Goal: Transaction & Acquisition: Purchase product/service

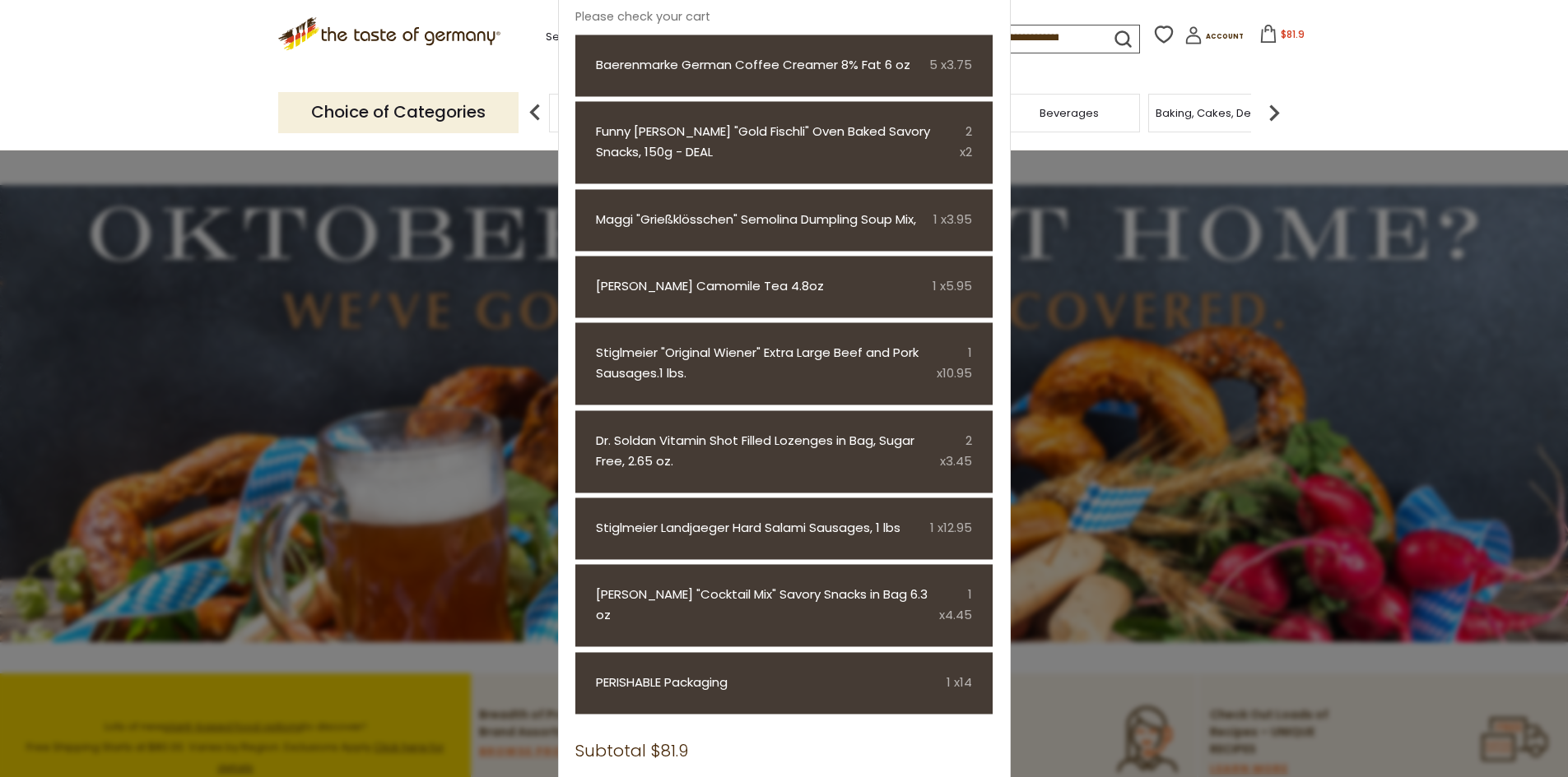
click at [1259, 37] on icon at bounding box center [1268, 33] width 18 height 18
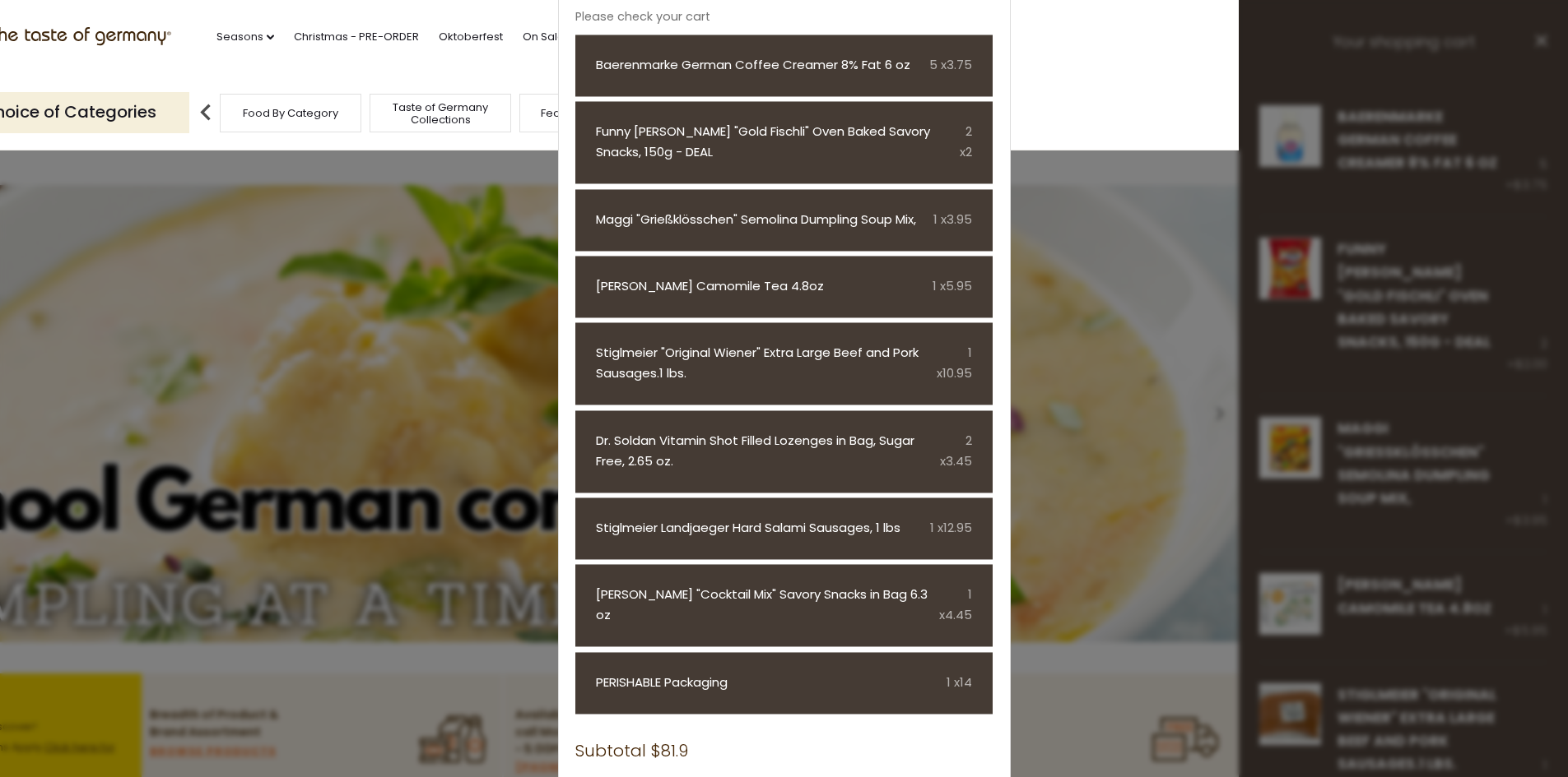
click at [1058, 57] on section ".st0{fill:#EDD300;} .st1{fill:#D33E21;} .st0{fill:#EDD300;} .st1{fill:#D33E21;}…" at bounding box center [454, 37] width 1568 height 76
click at [1081, 74] on section ".st0{fill:#EDD300;} .st1{fill:#D33E21;} .st0{fill:#EDD300;} .st1{fill:#D33E21;}…" at bounding box center [454, 37] width 1568 height 76
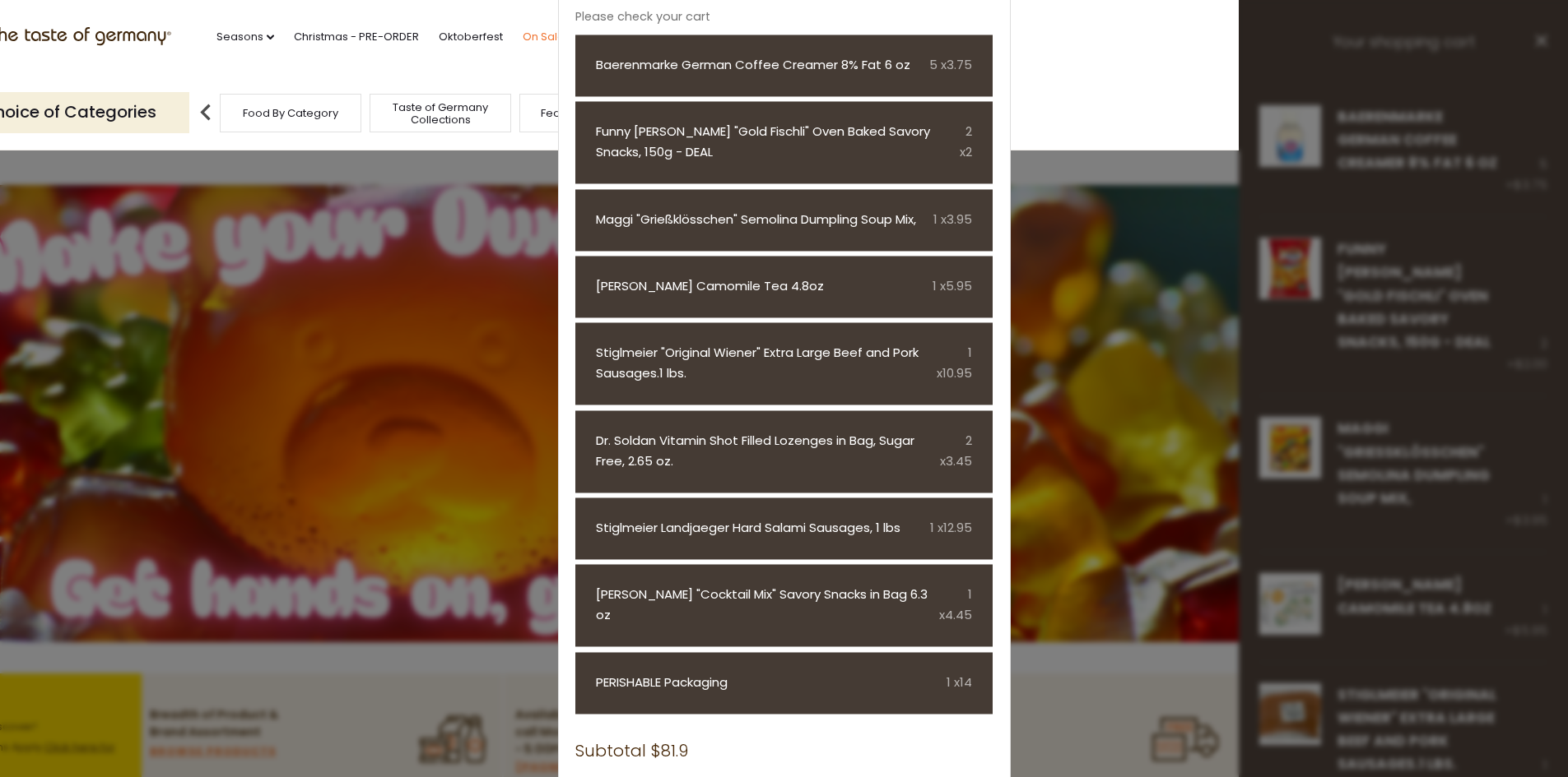
click at [529, 30] on link "On Sale" at bounding box center [544, 37] width 42 height 18
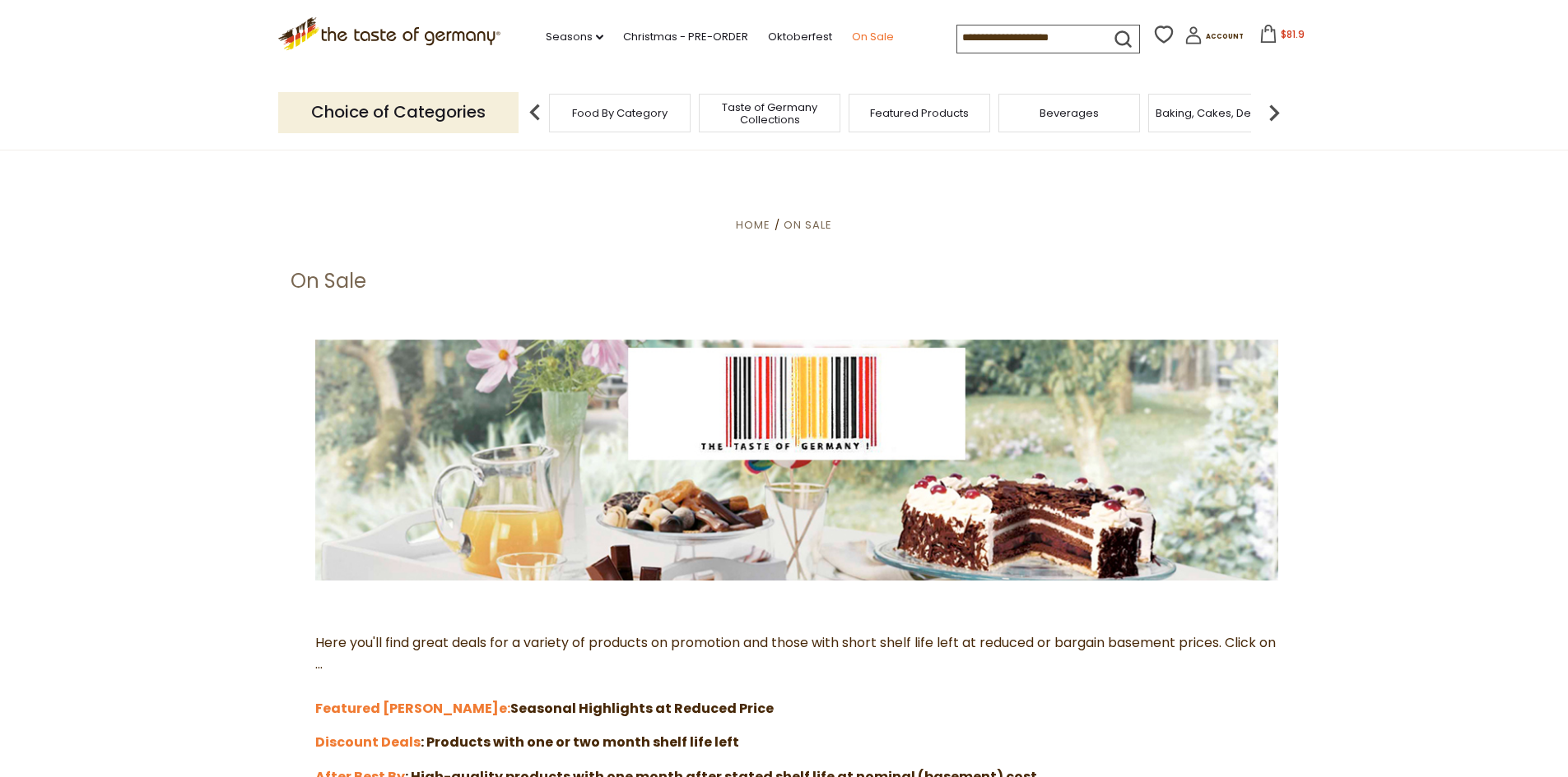
click at [868, 37] on link "On Sale" at bounding box center [872, 37] width 42 height 18
click at [376, 705] on strong "Featured [PERSON_NAME]" at bounding box center [407, 709] width 184 height 19
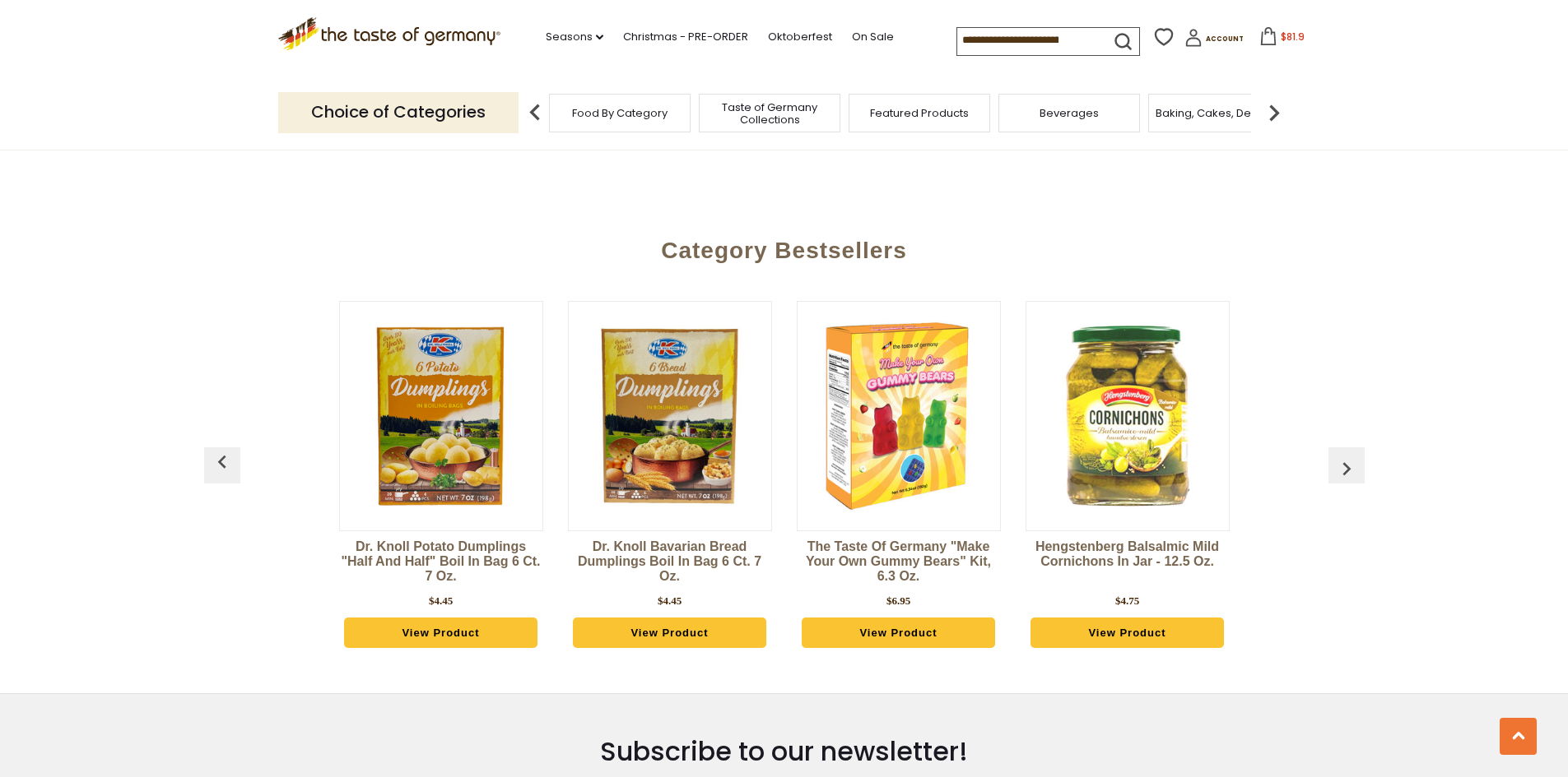
scroll to position [987, 0]
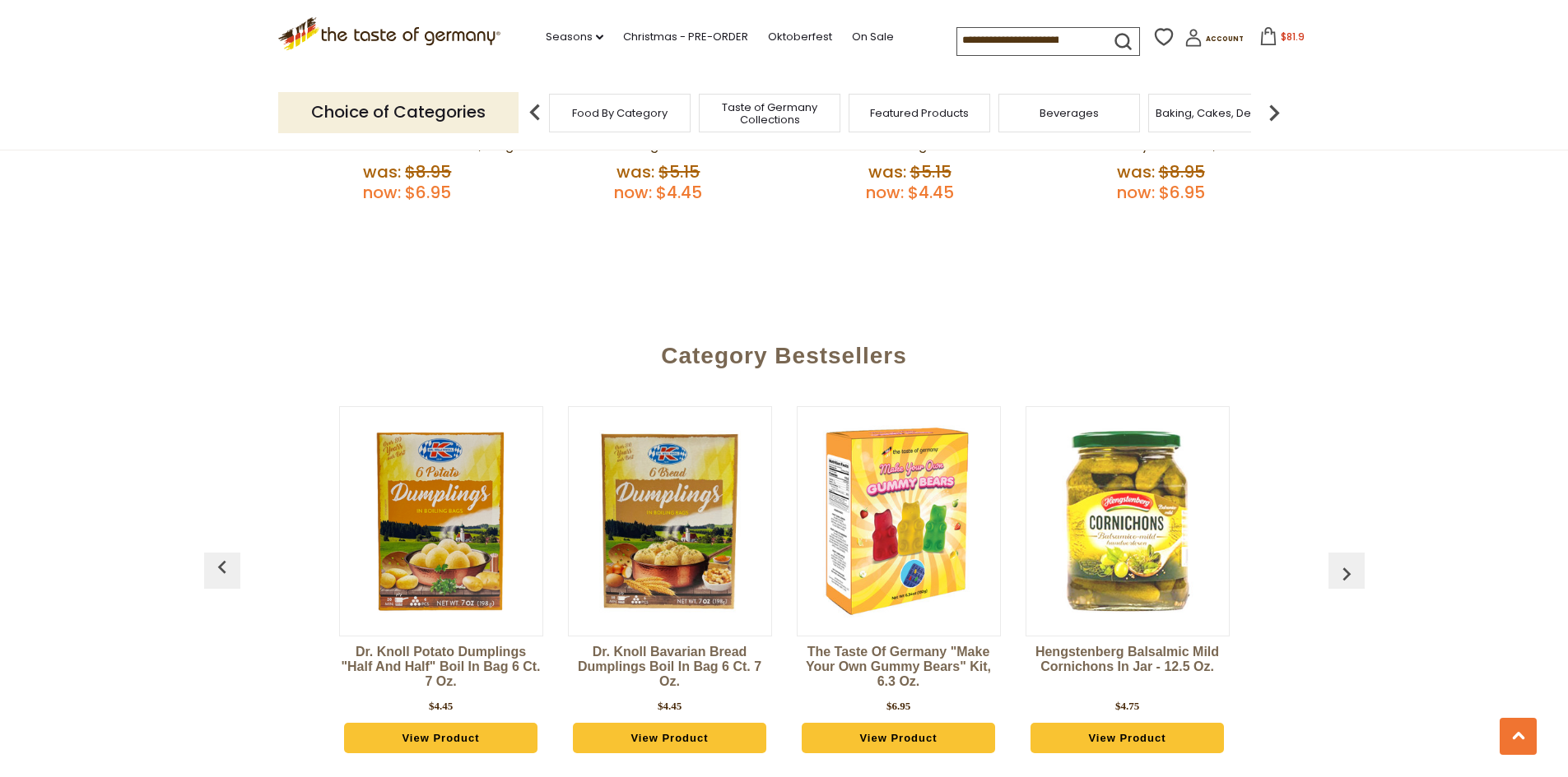
click at [1343, 570] on img "button" at bounding box center [1347, 574] width 26 height 26
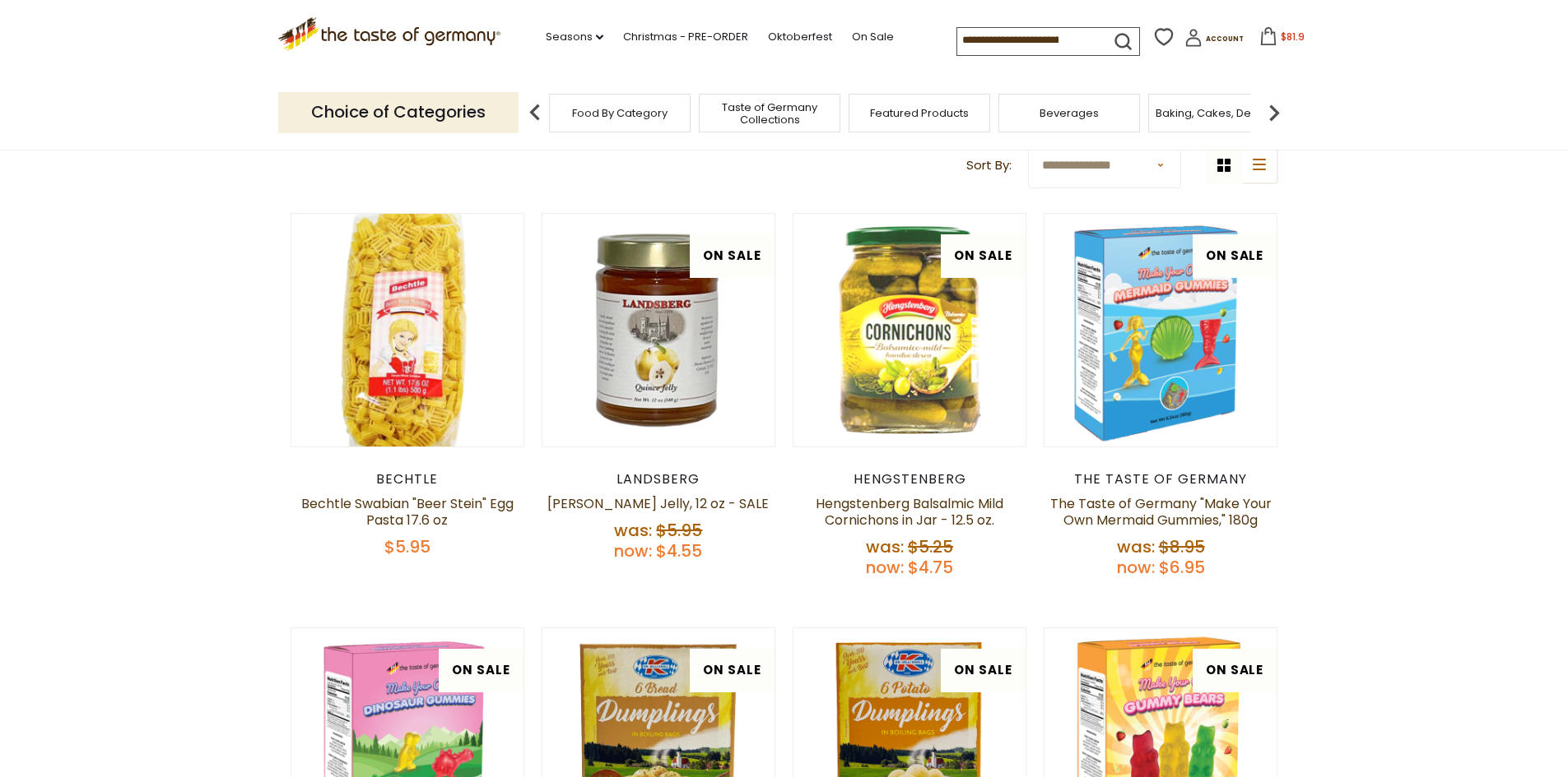
scroll to position [0, 0]
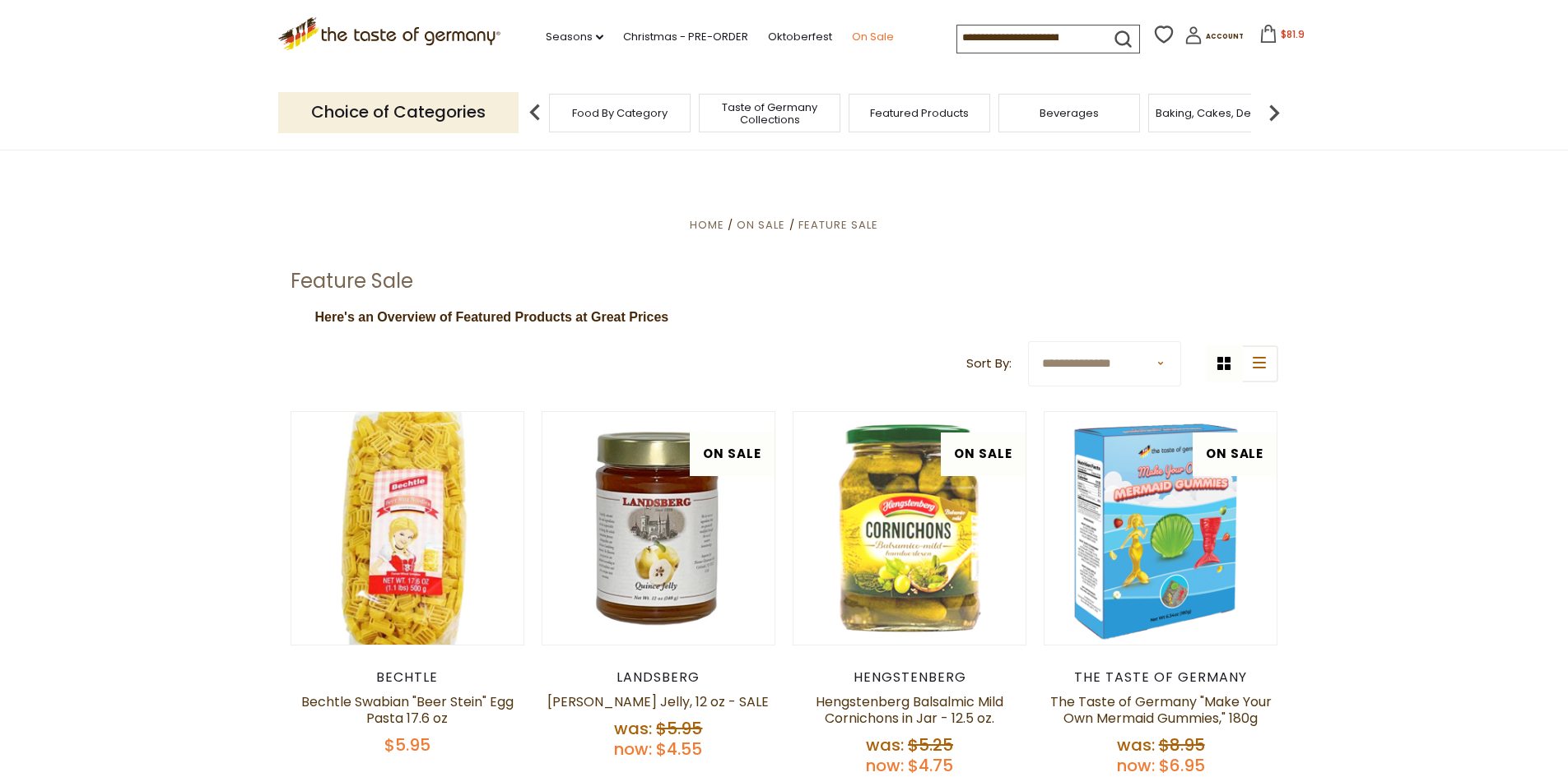
click at [852, 33] on link "On Sale" at bounding box center [872, 37] width 42 height 18
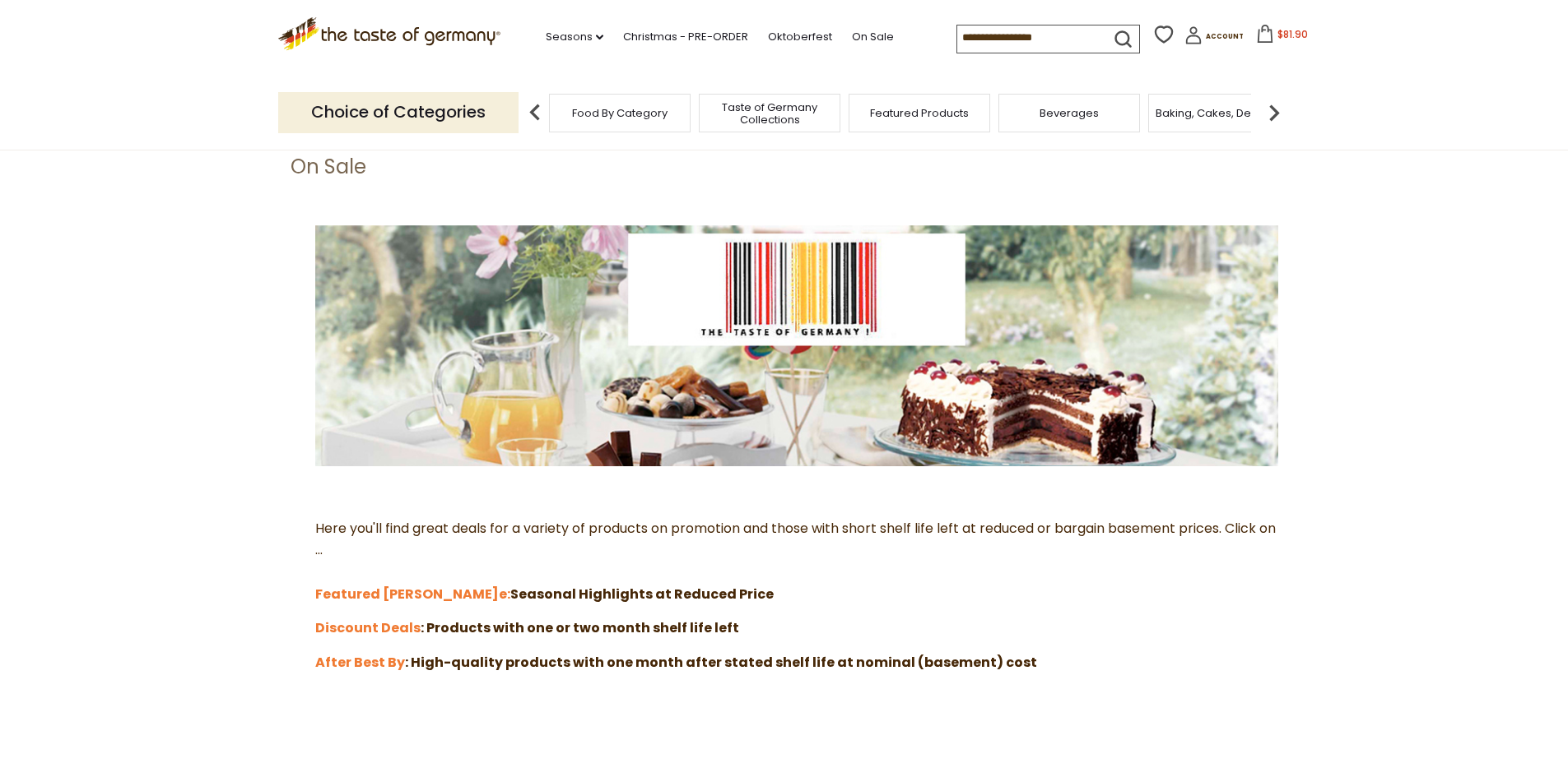
scroll to position [329, 0]
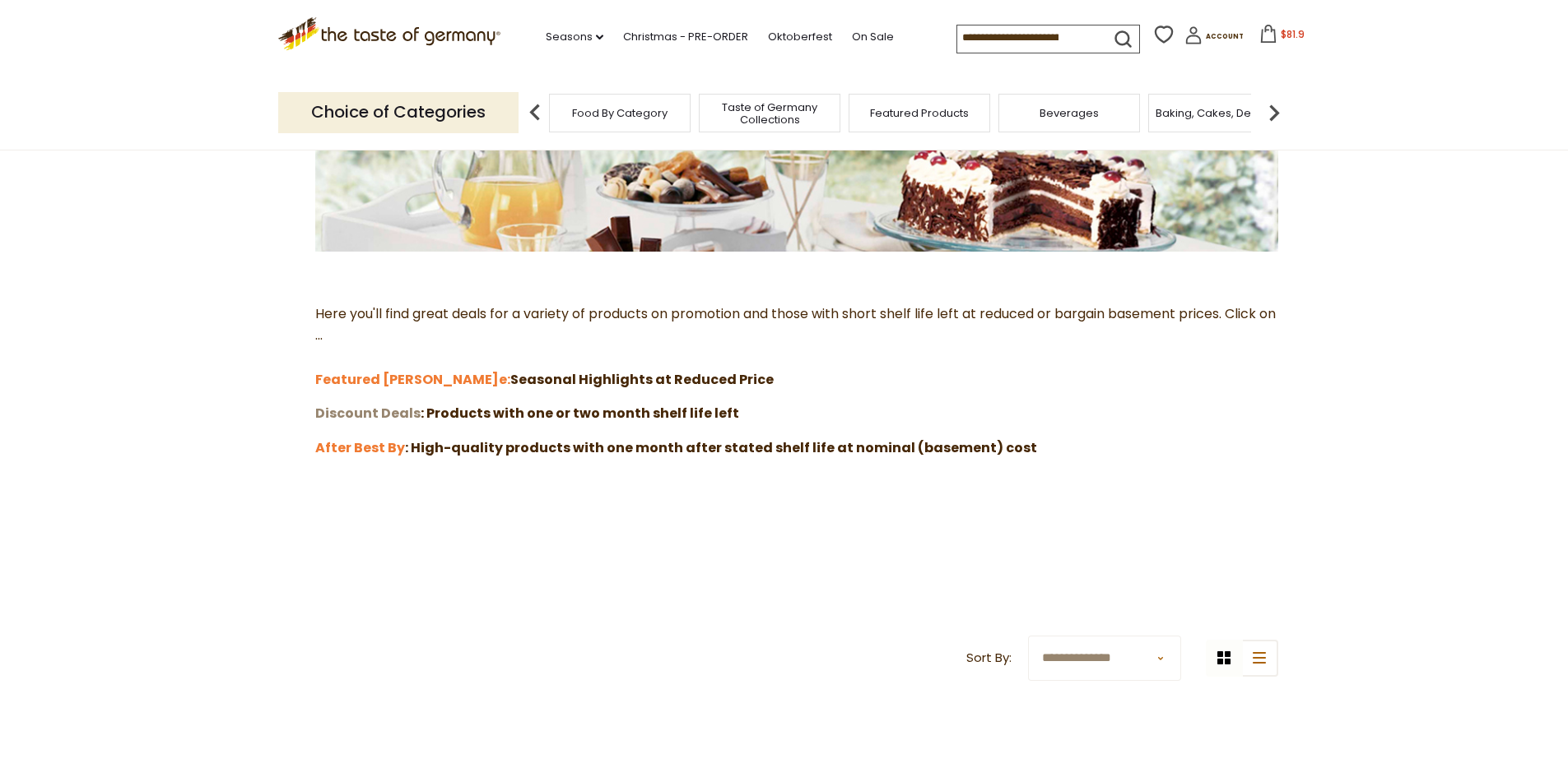
click at [398, 409] on strong "Discount Deals" at bounding box center [368, 414] width 105 height 19
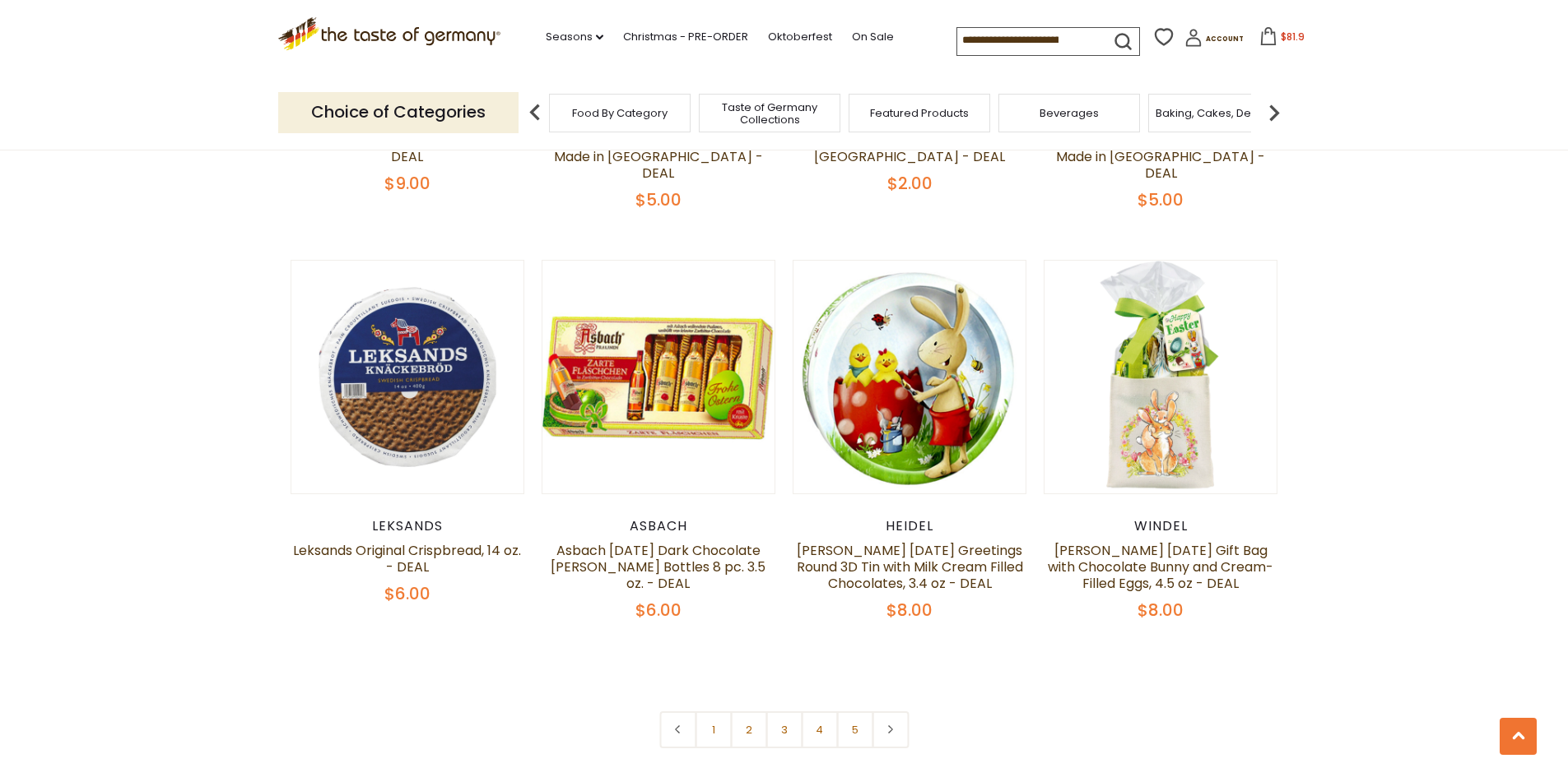
scroll to position [3537, 0]
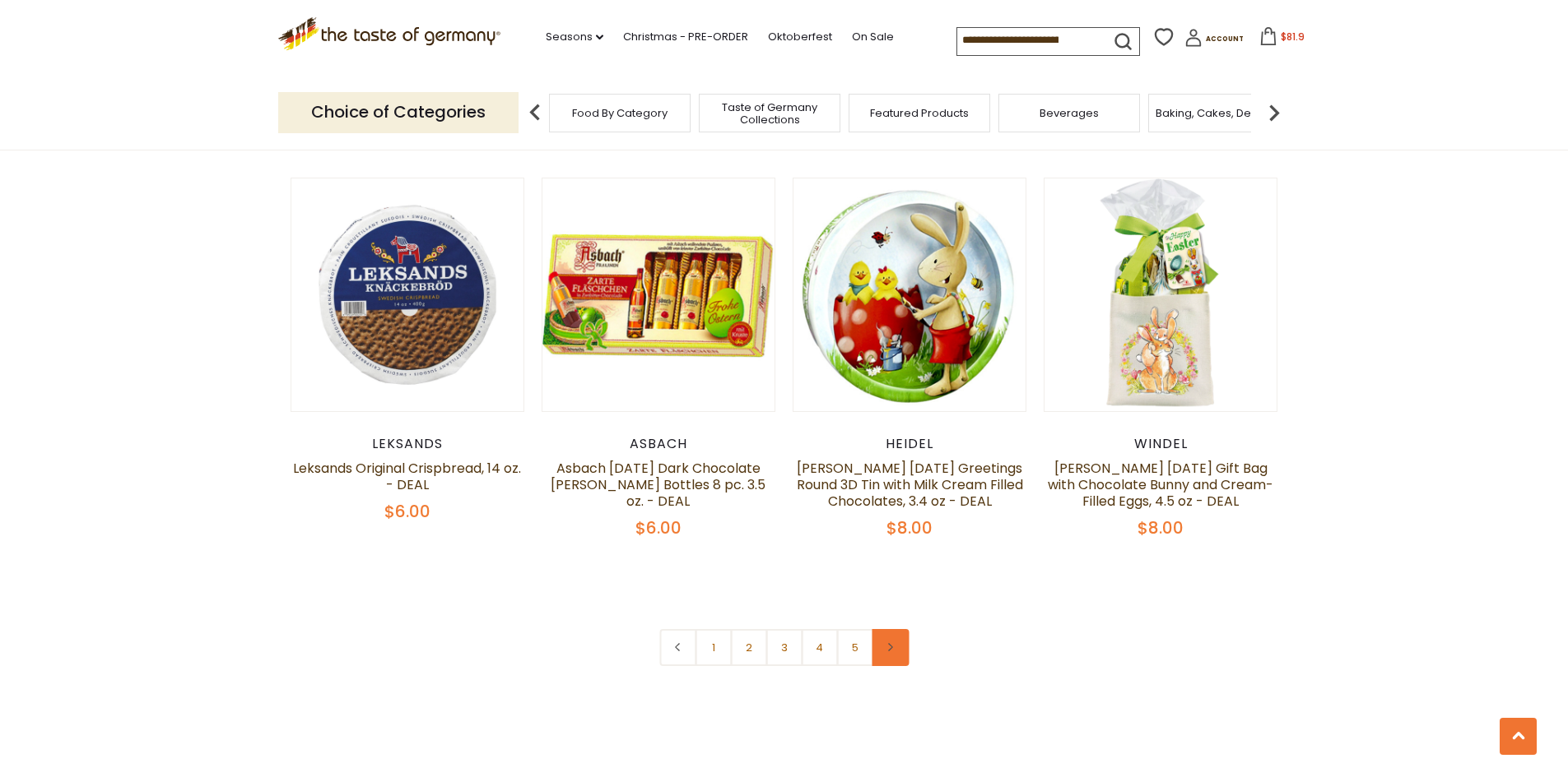
click at [884, 629] on link at bounding box center [890, 647] width 37 height 37
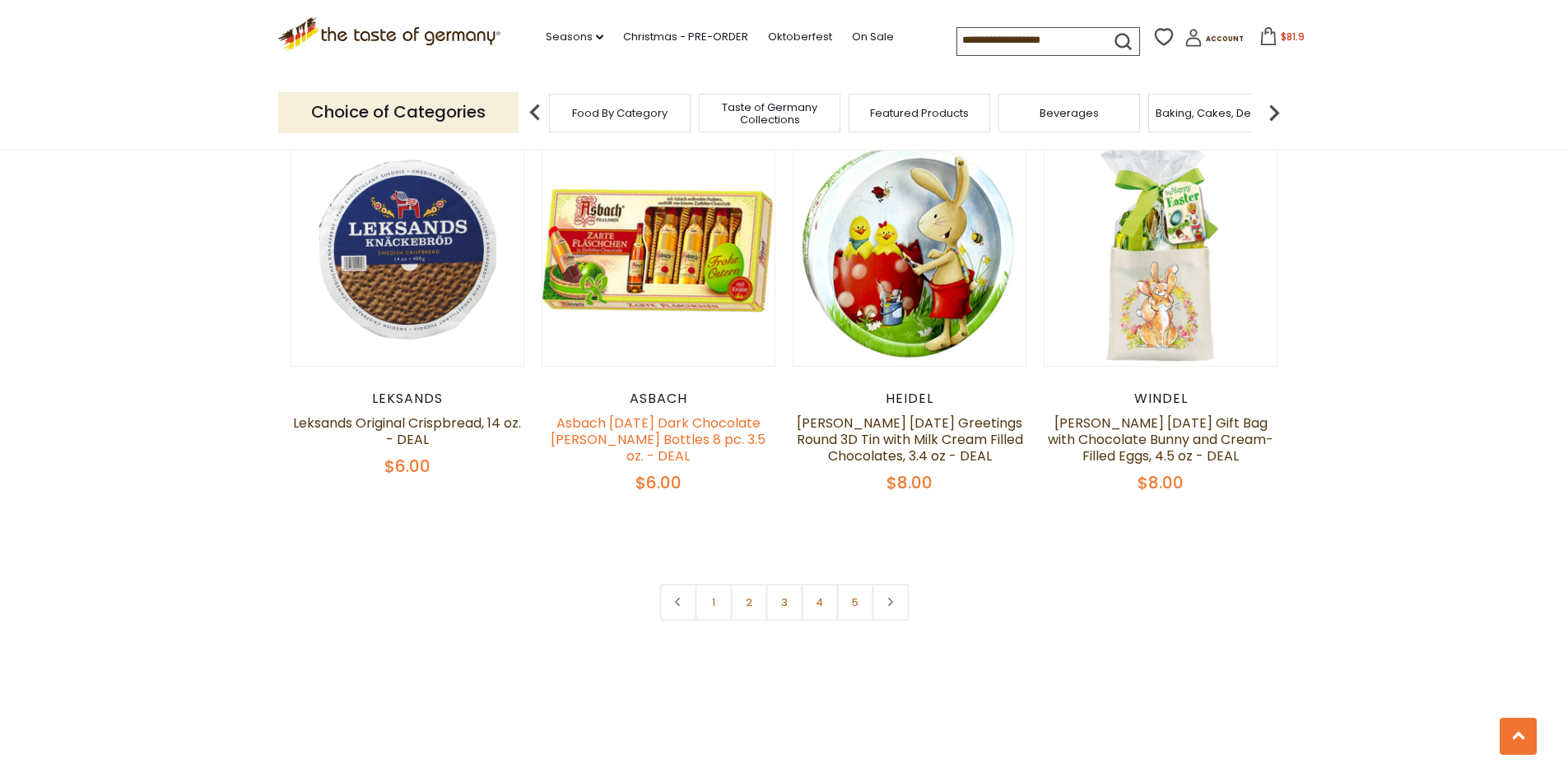
scroll to position [3783, 0]
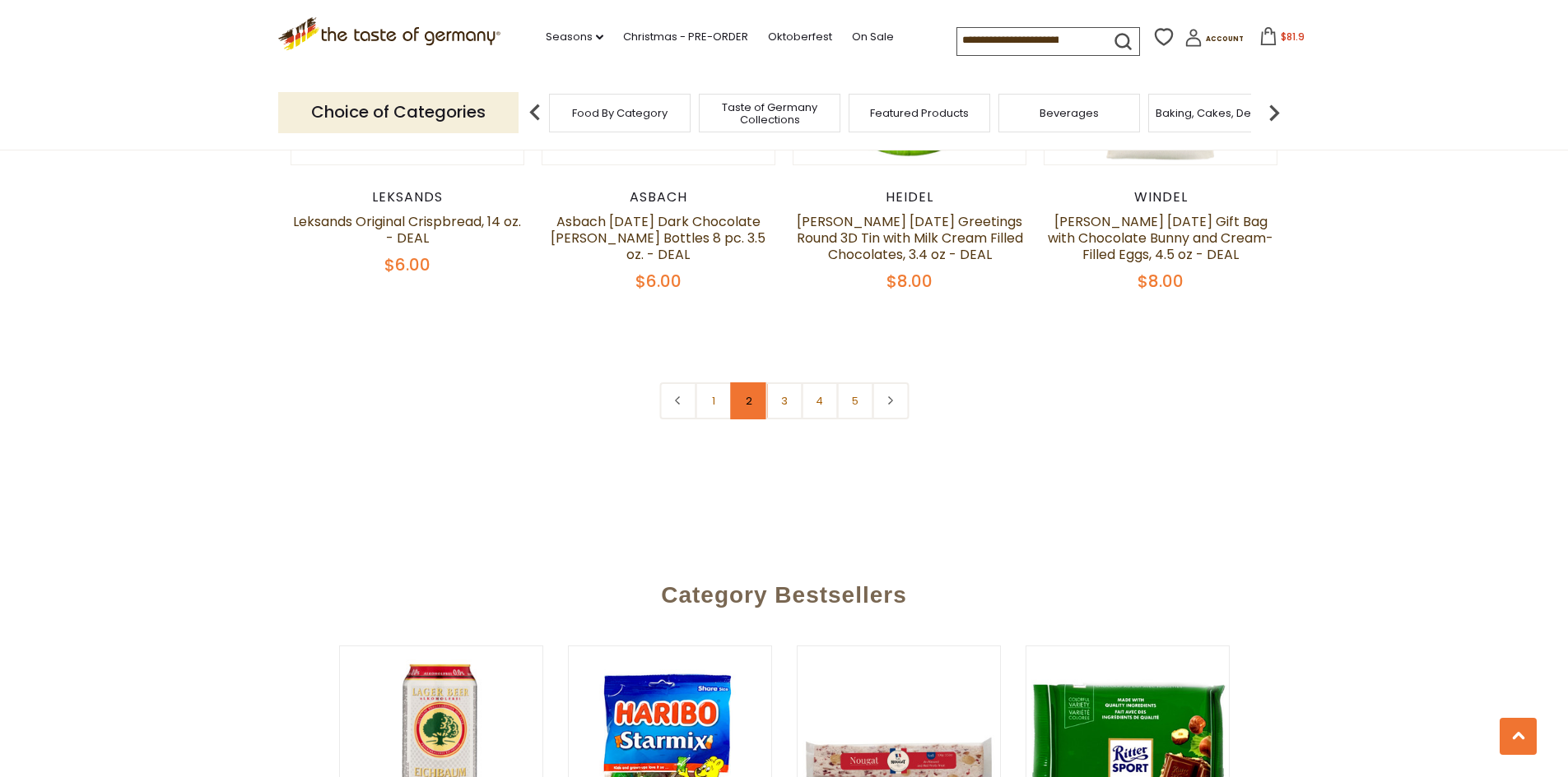
click at [753, 382] on link "2" at bounding box center [748, 401] width 37 height 37
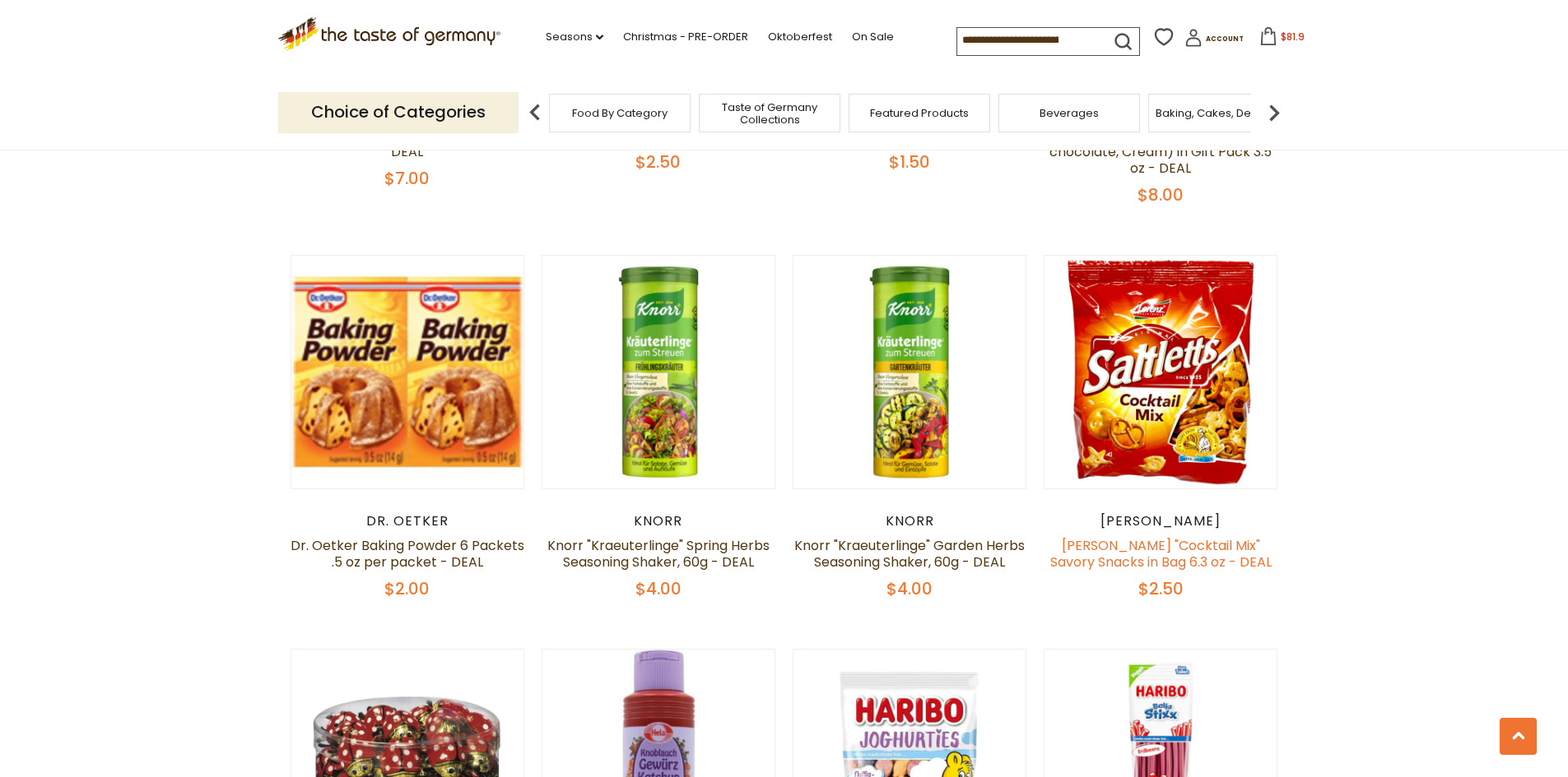
scroll to position [2230, 0]
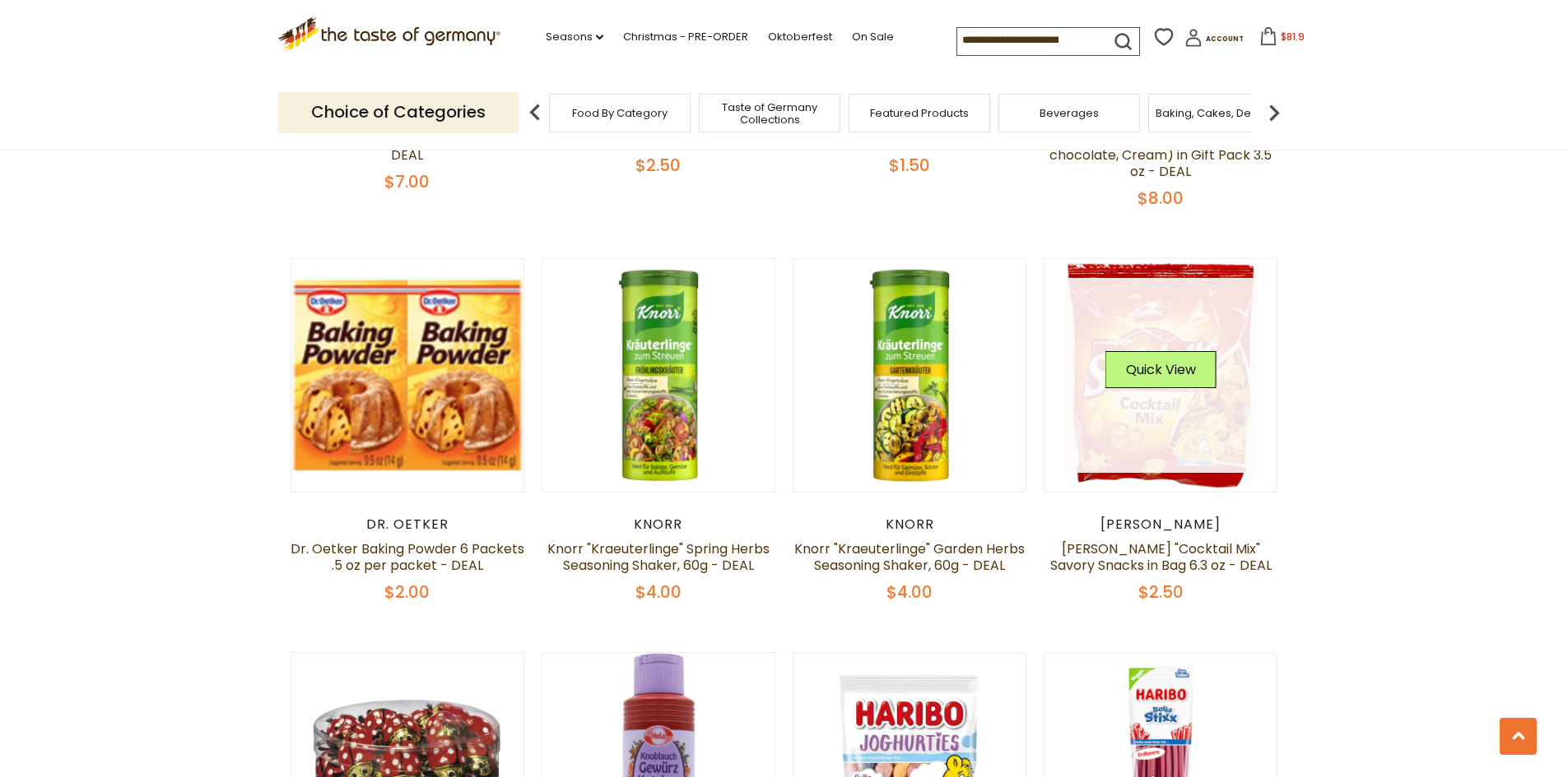
click at [1191, 415] on link at bounding box center [1160, 375] width 196 height 196
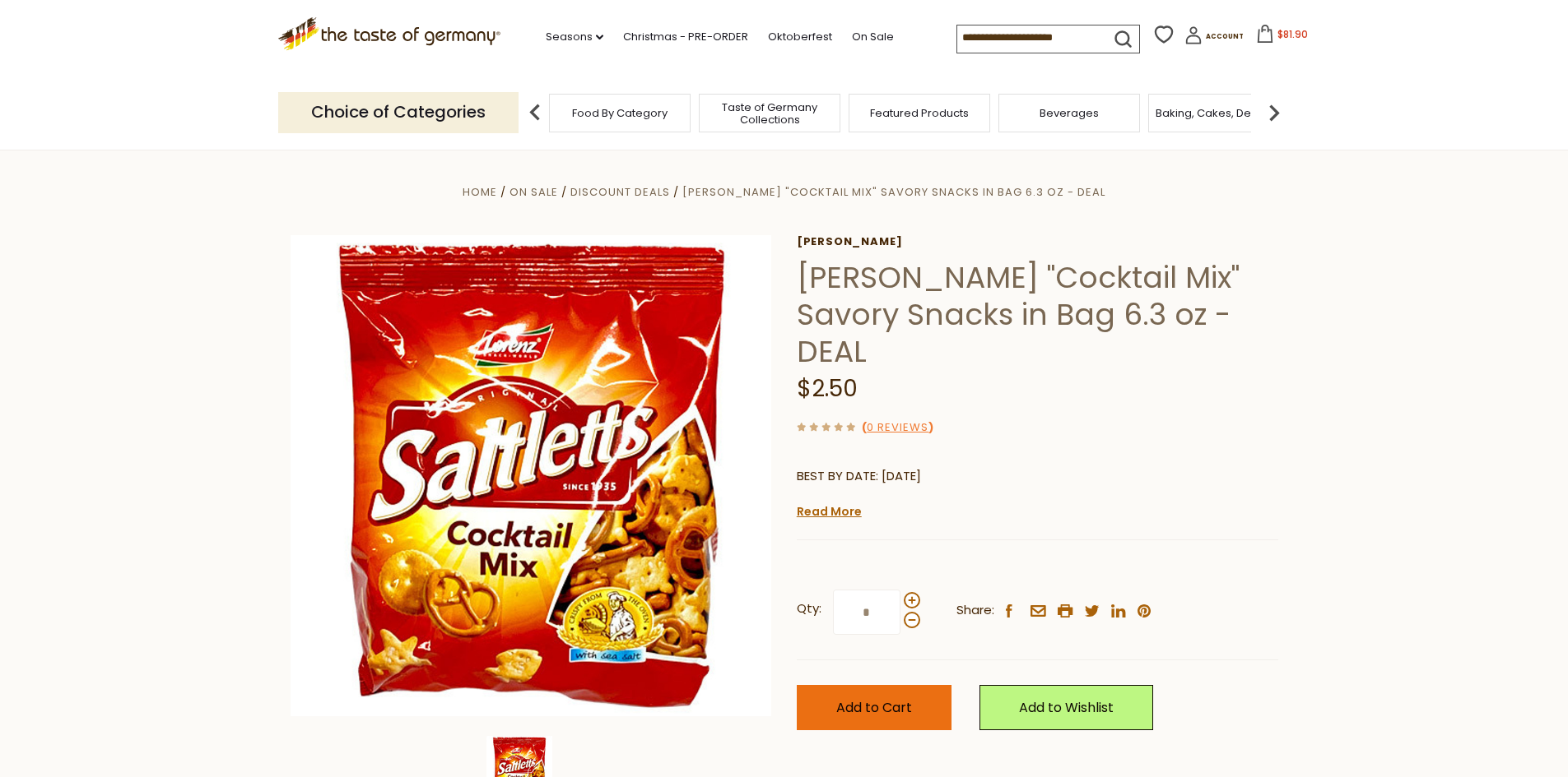
click at [911, 699] on span "Add to Cart" at bounding box center [873, 708] width 76 height 19
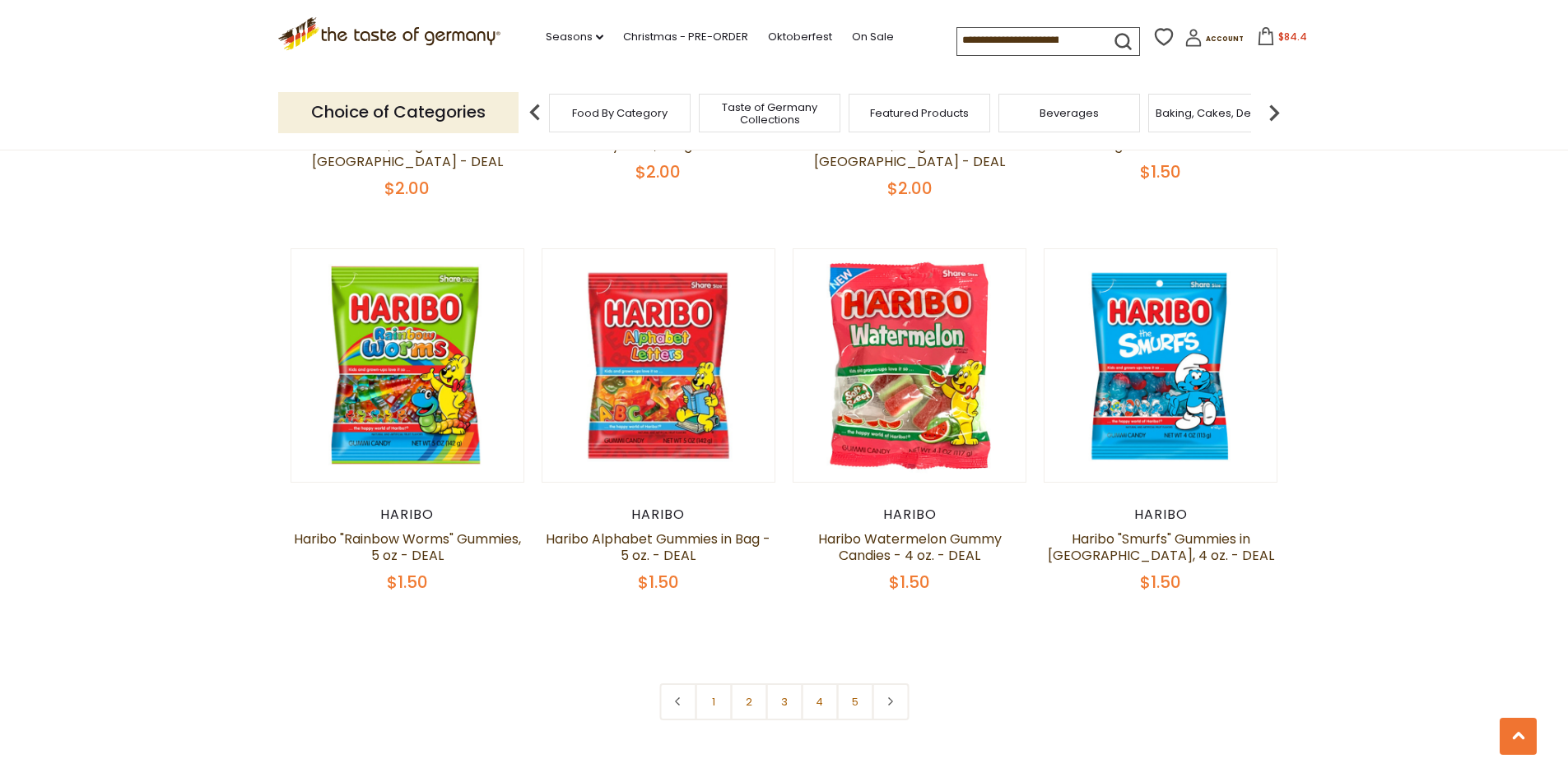
scroll to position [3604, 0]
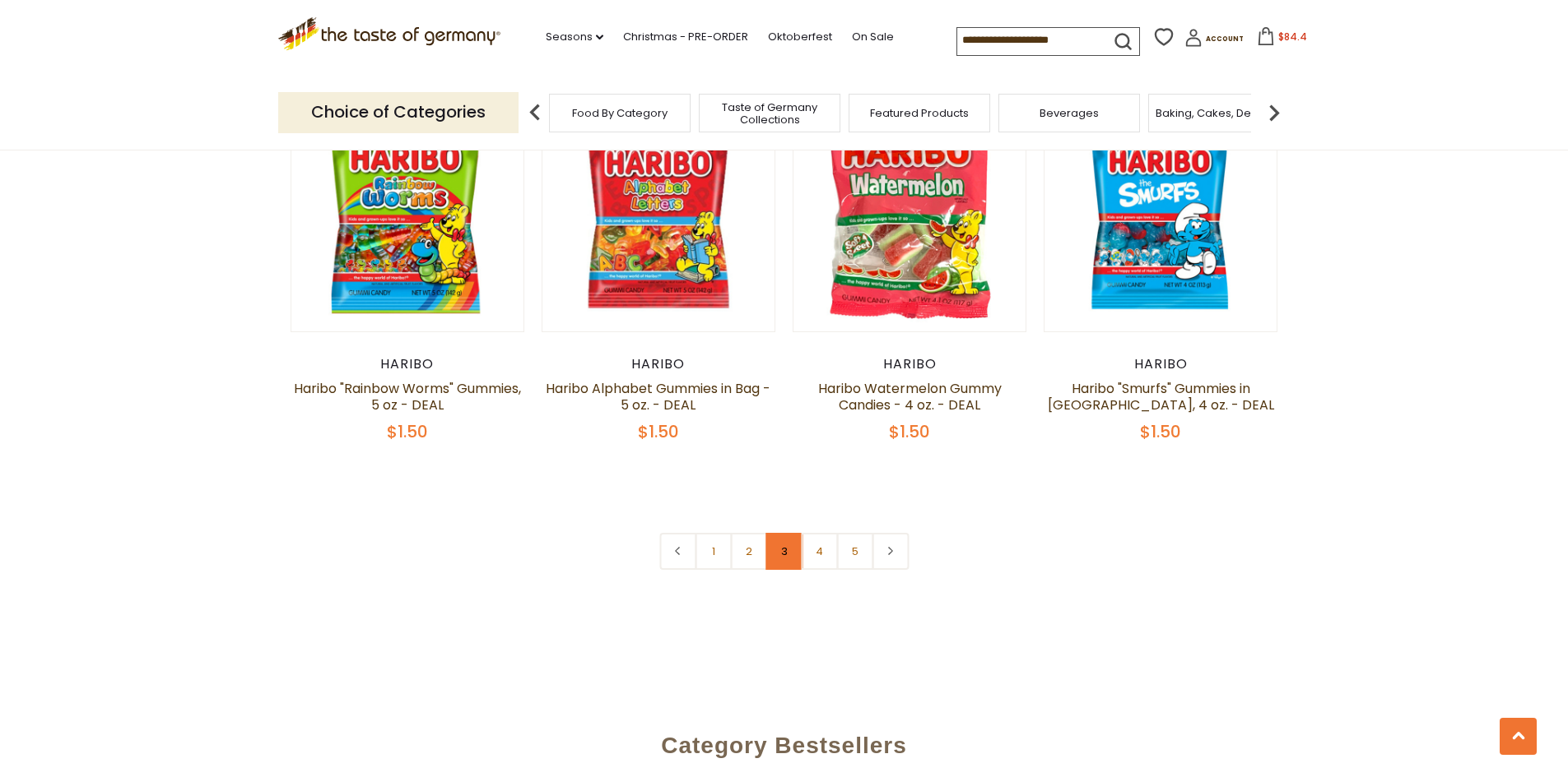
click at [786, 543] on link "3" at bounding box center [784, 551] width 37 height 37
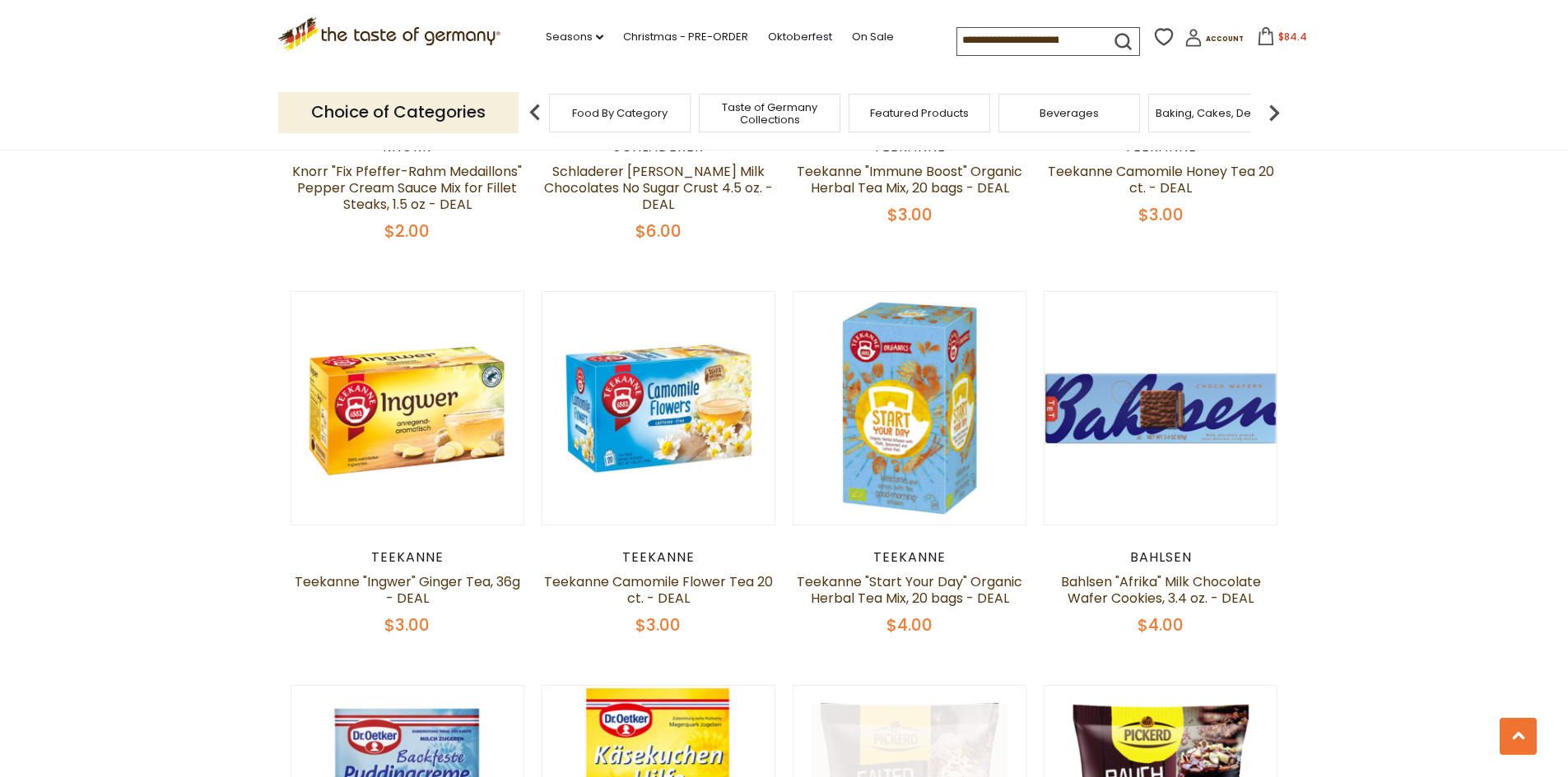
scroll to position [2641, 0]
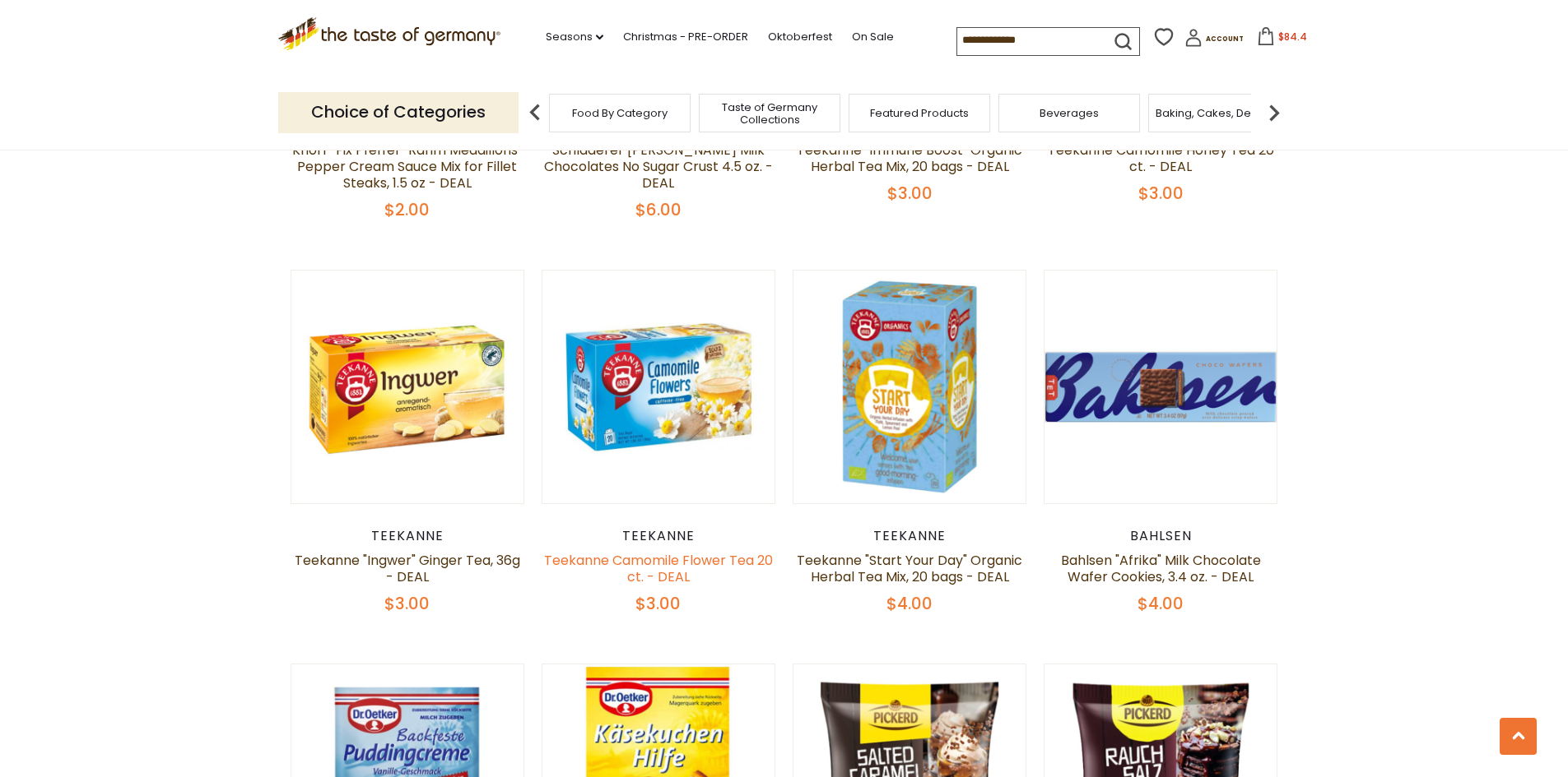
click at [675, 551] on link "Teekanne Camomile Flower Tea 20 ct. - DEAL" at bounding box center [658, 569] width 228 height 36
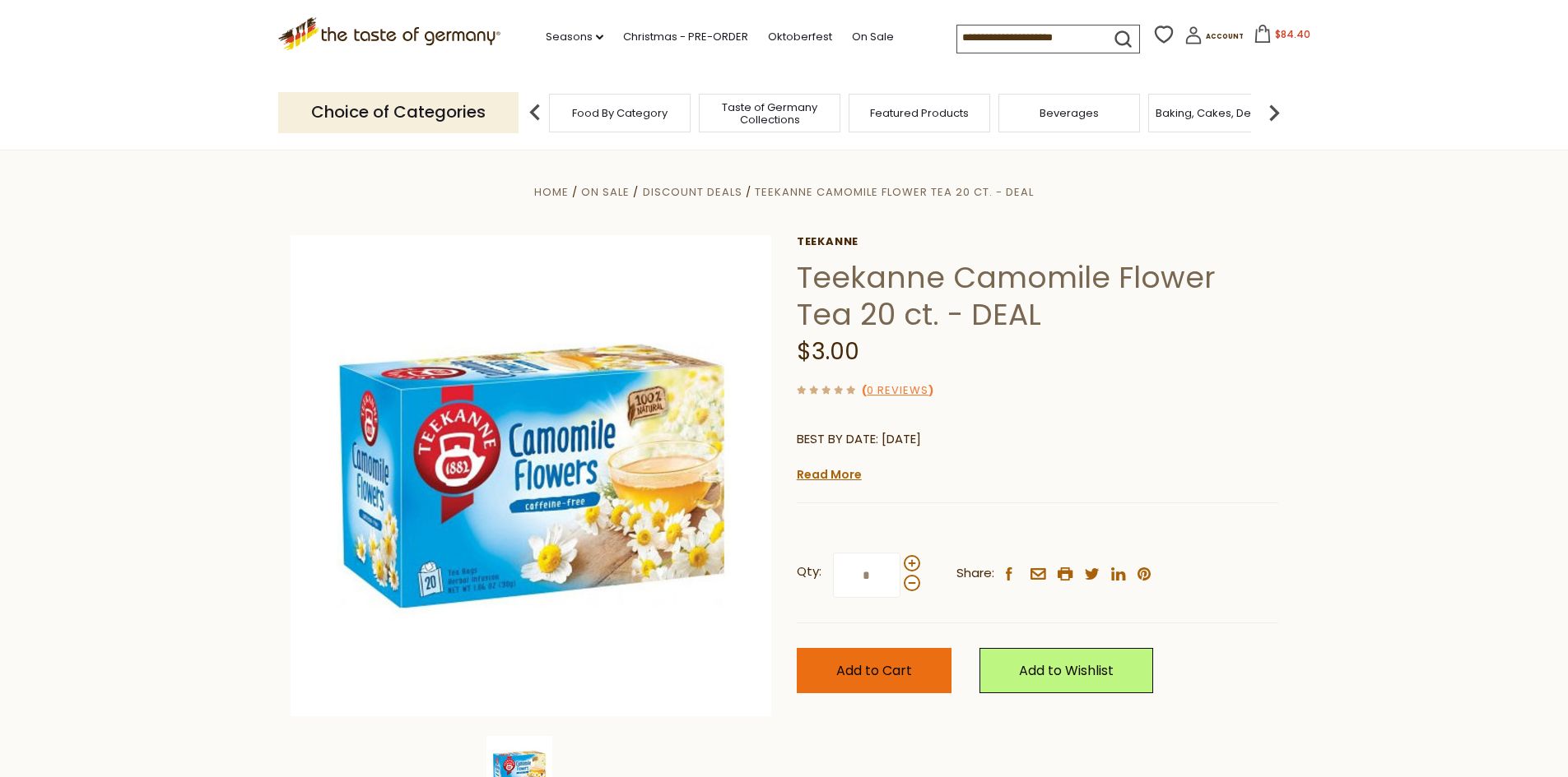
click at [883, 669] on span "Add to Cart" at bounding box center [873, 671] width 76 height 19
click at [855, 678] on span "Add to Cart" at bounding box center [873, 671] width 76 height 19
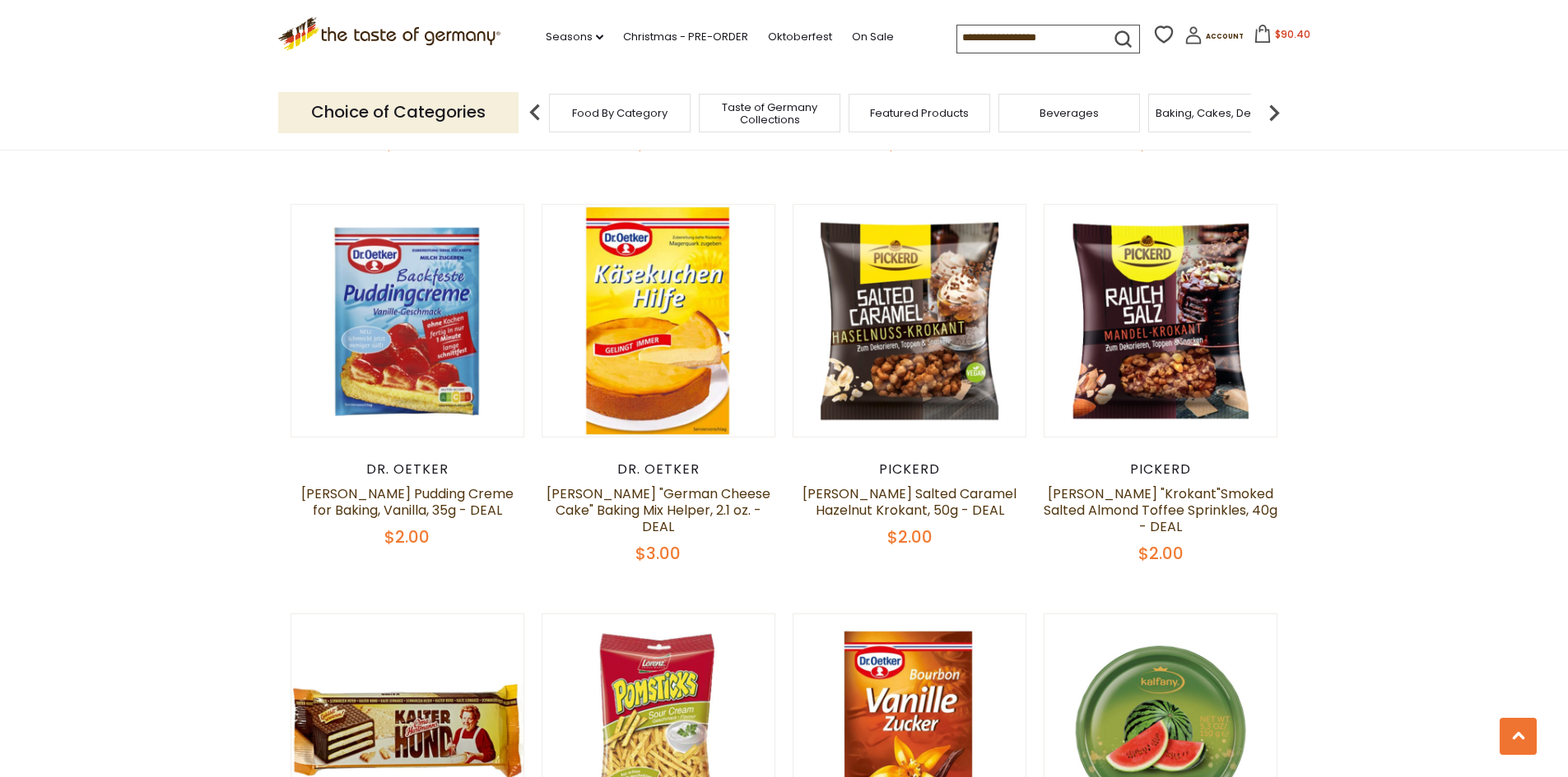
scroll to position [3217, 0]
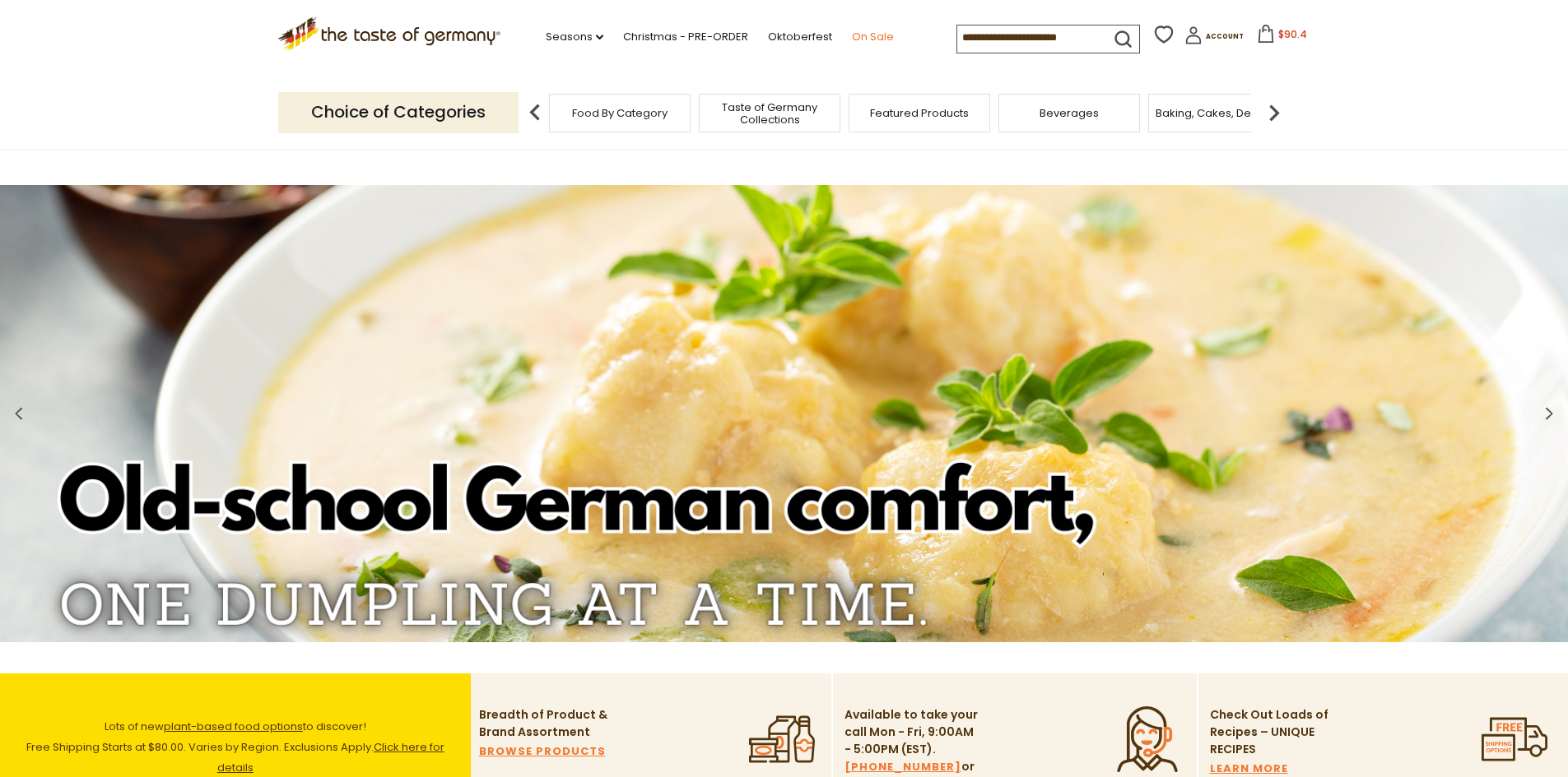
click at [865, 30] on link "On Sale" at bounding box center [872, 37] width 42 height 18
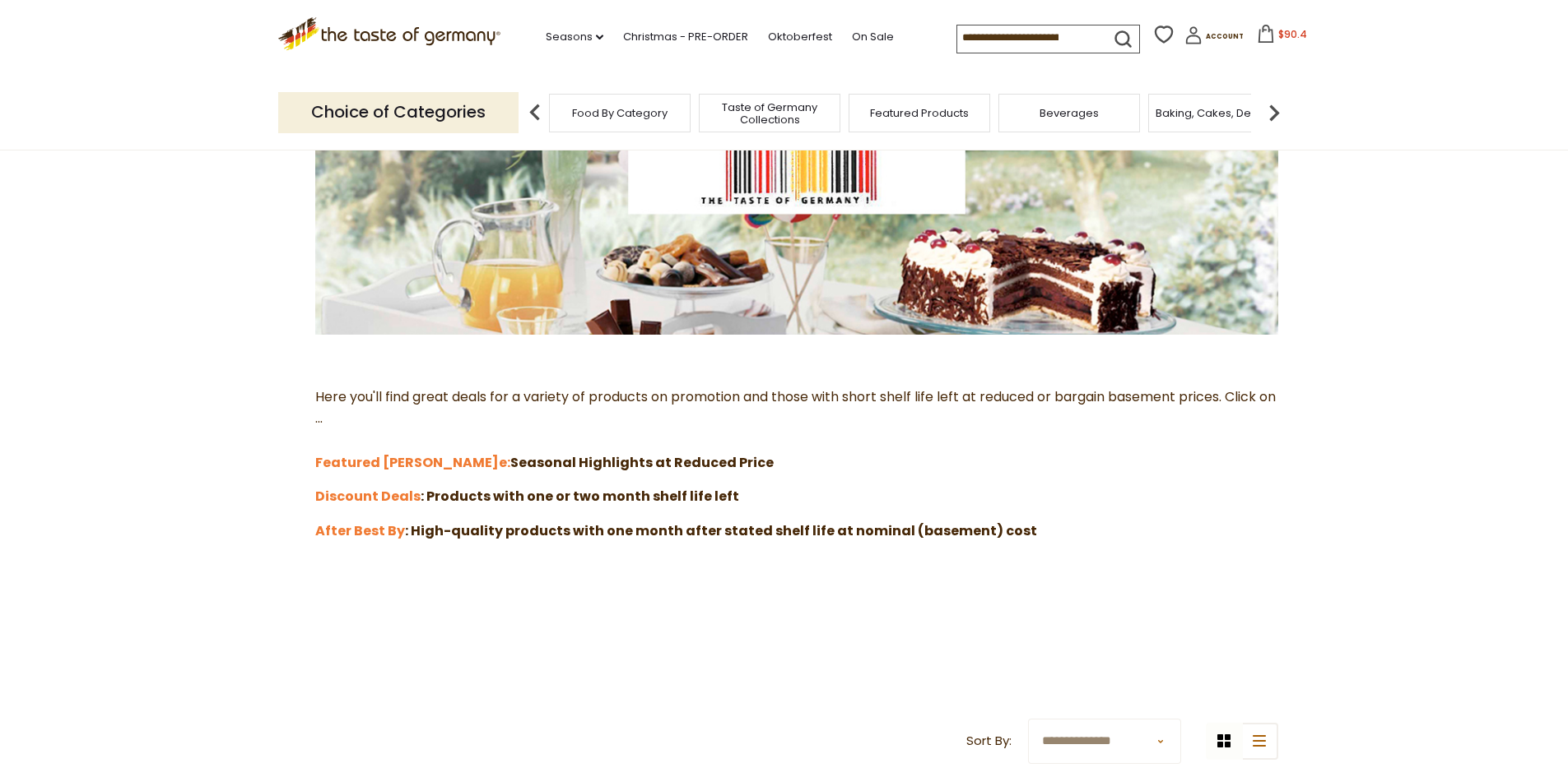
scroll to position [247, 0]
click at [375, 490] on strong "Discount Deals" at bounding box center [368, 496] width 105 height 19
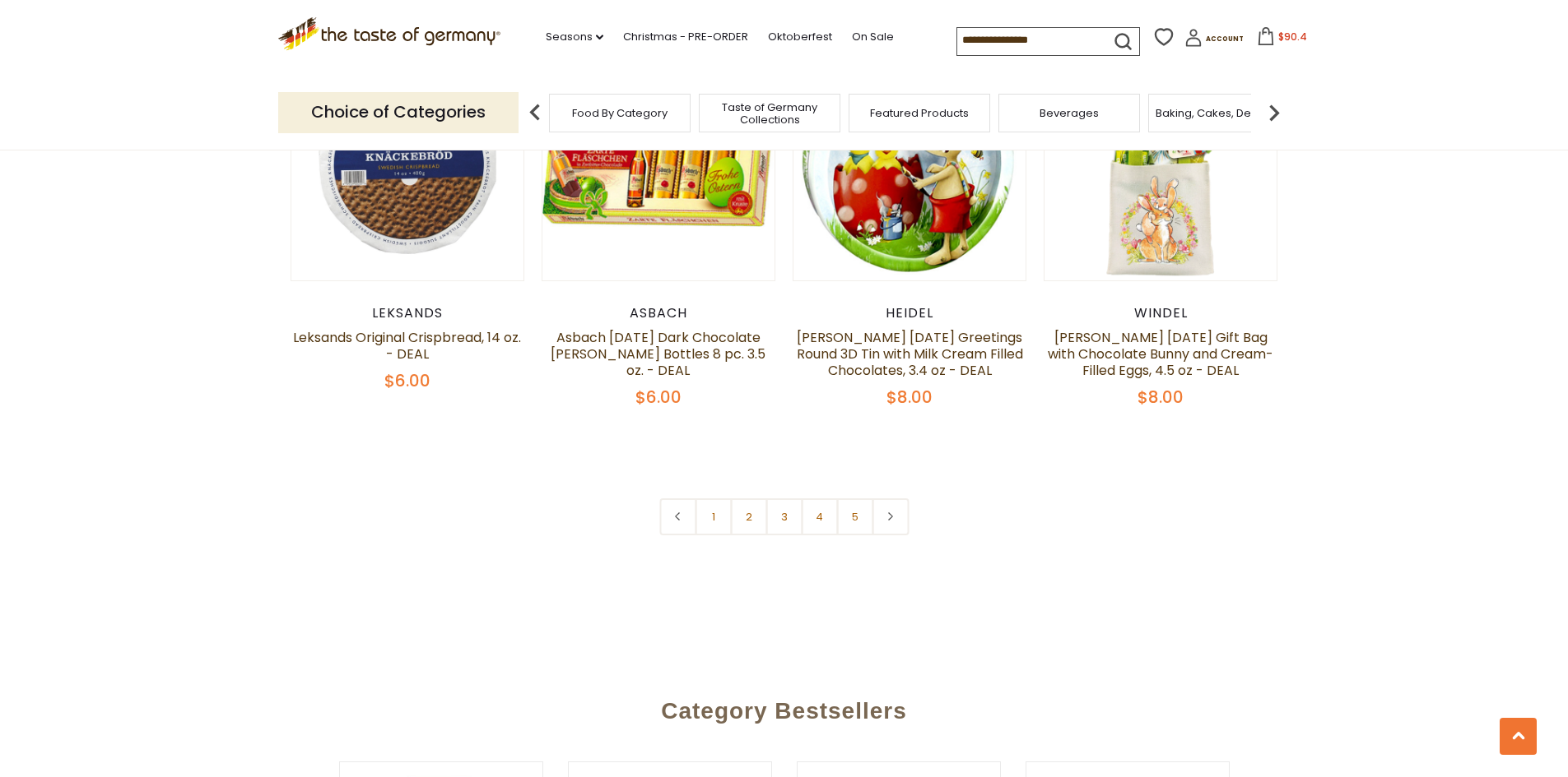
scroll to position [3696, 0]
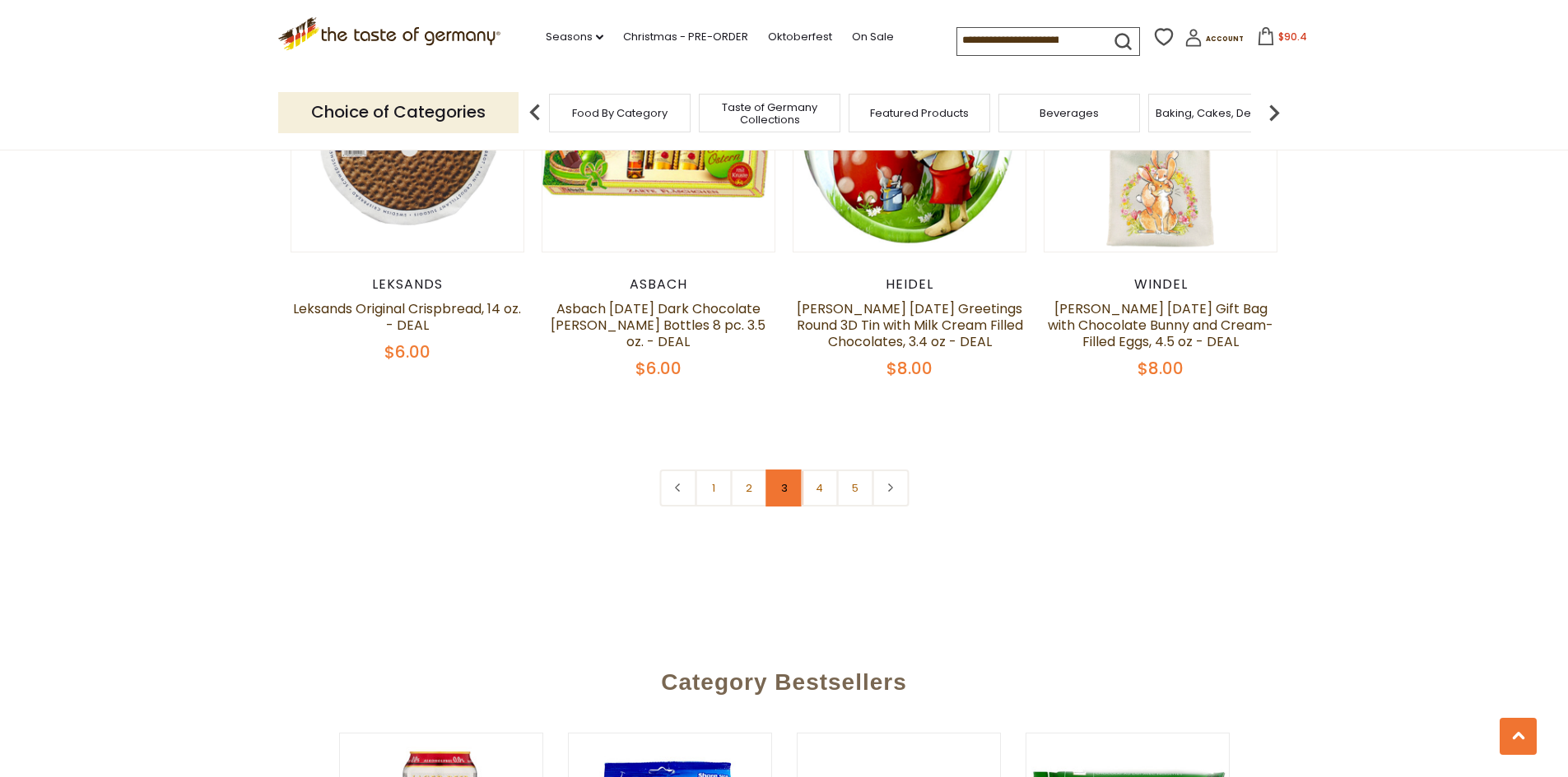
click at [784, 470] on link "3" at bounding box center [784, 488] width 37 height 37
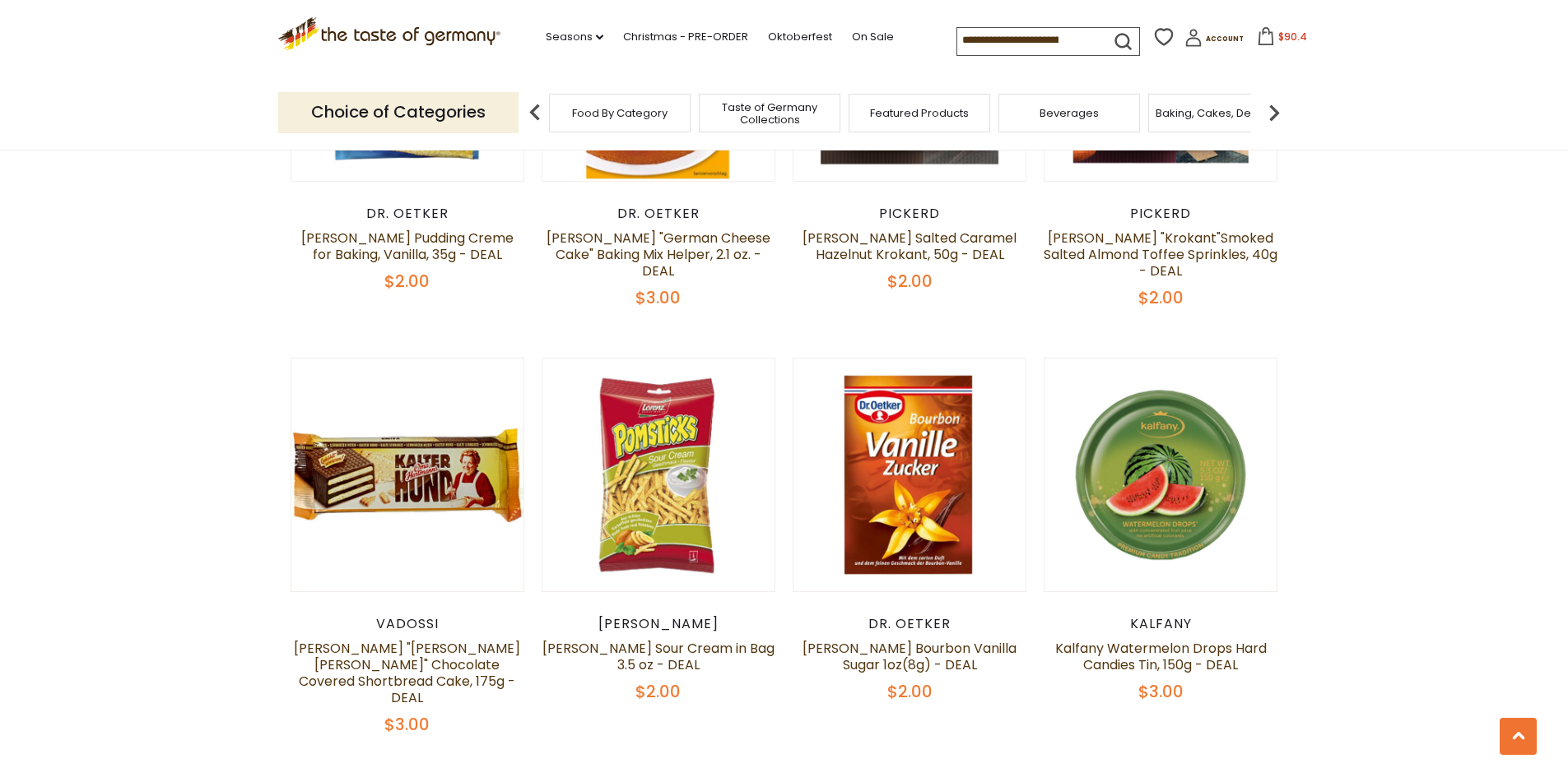
scroll to position [3545, 0]
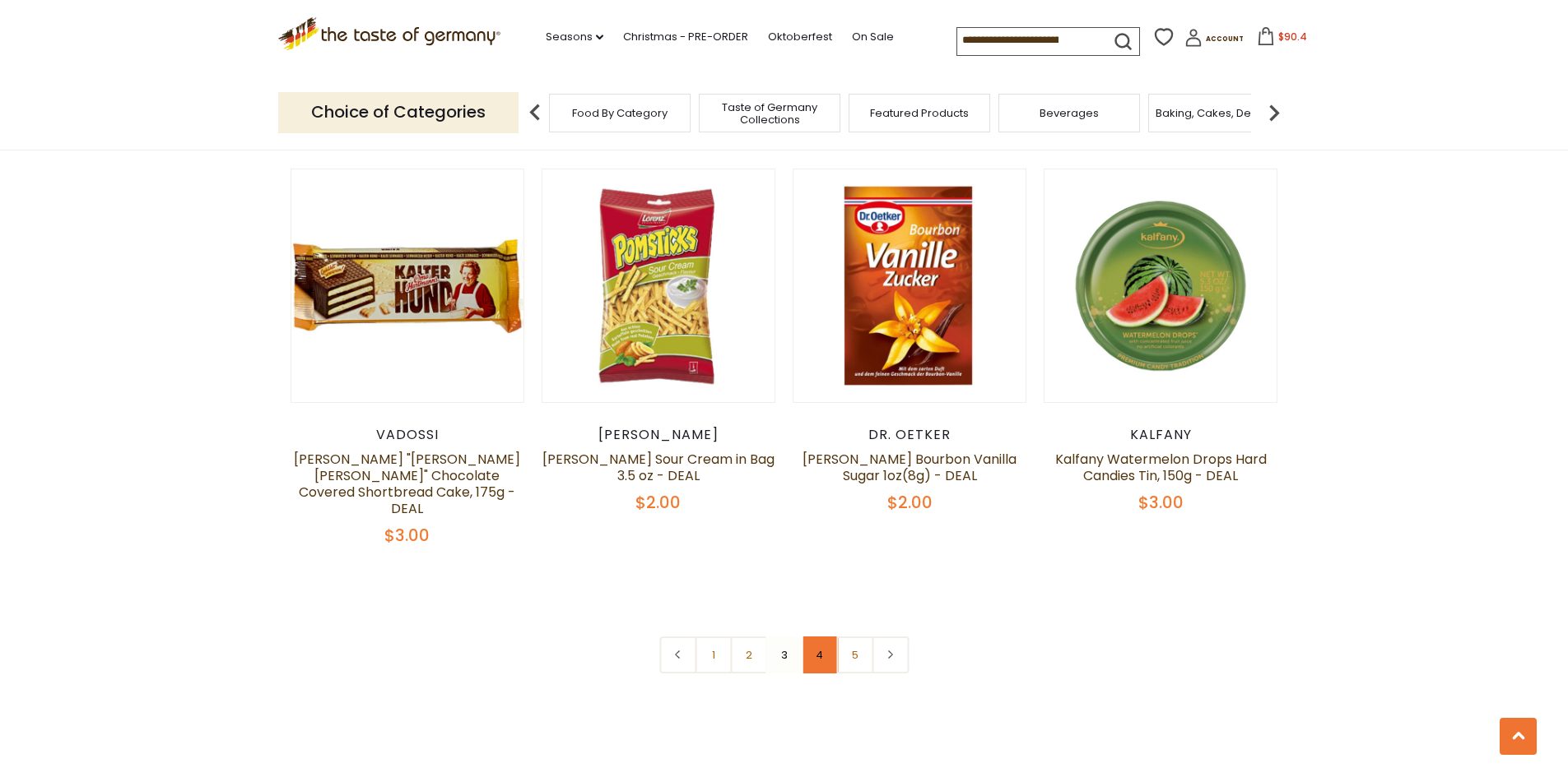
click at [826, 637] on link "4" at bounding box center [819, 655] width 37 height 37
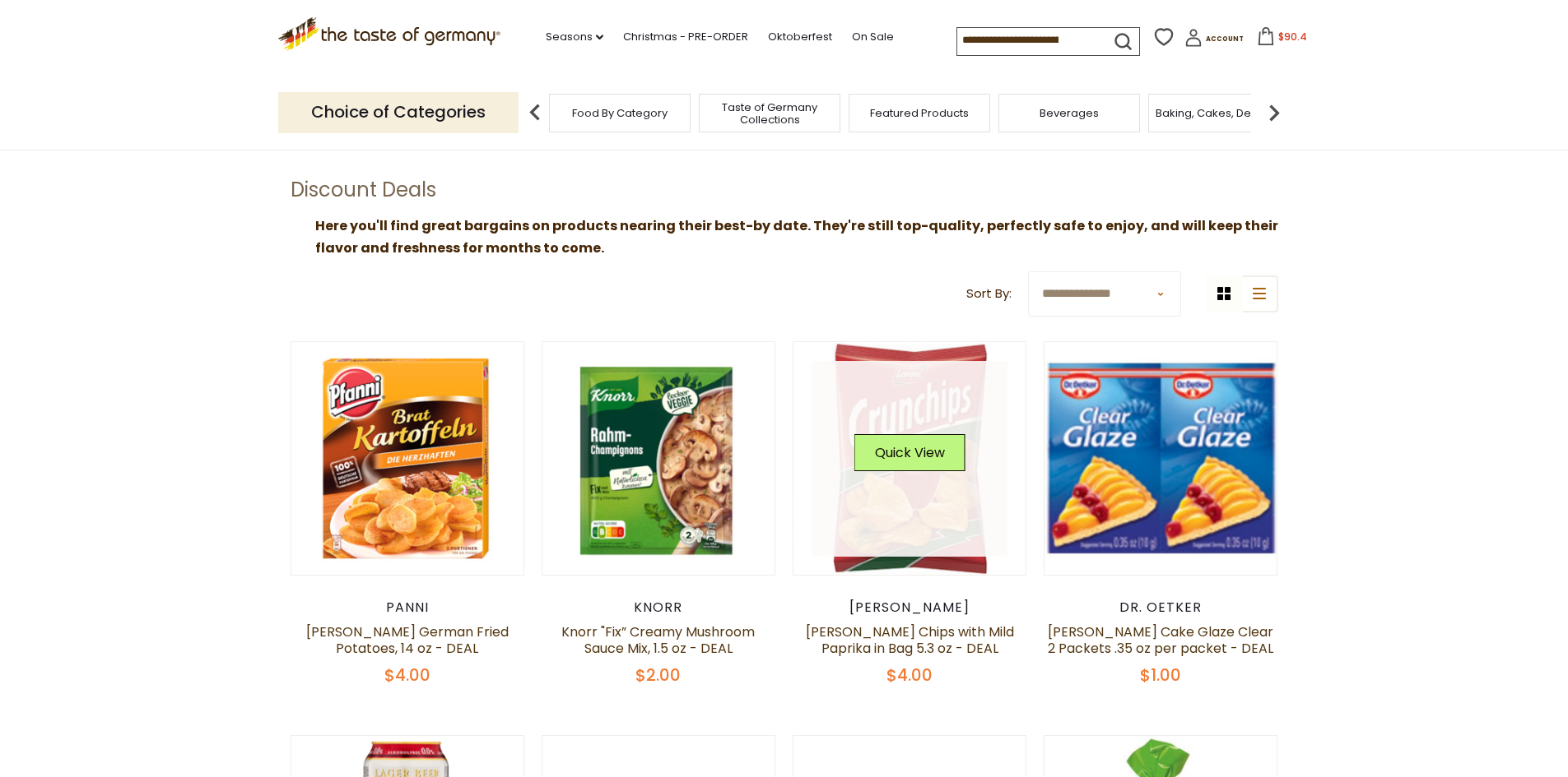
scroll to position [256, 0]
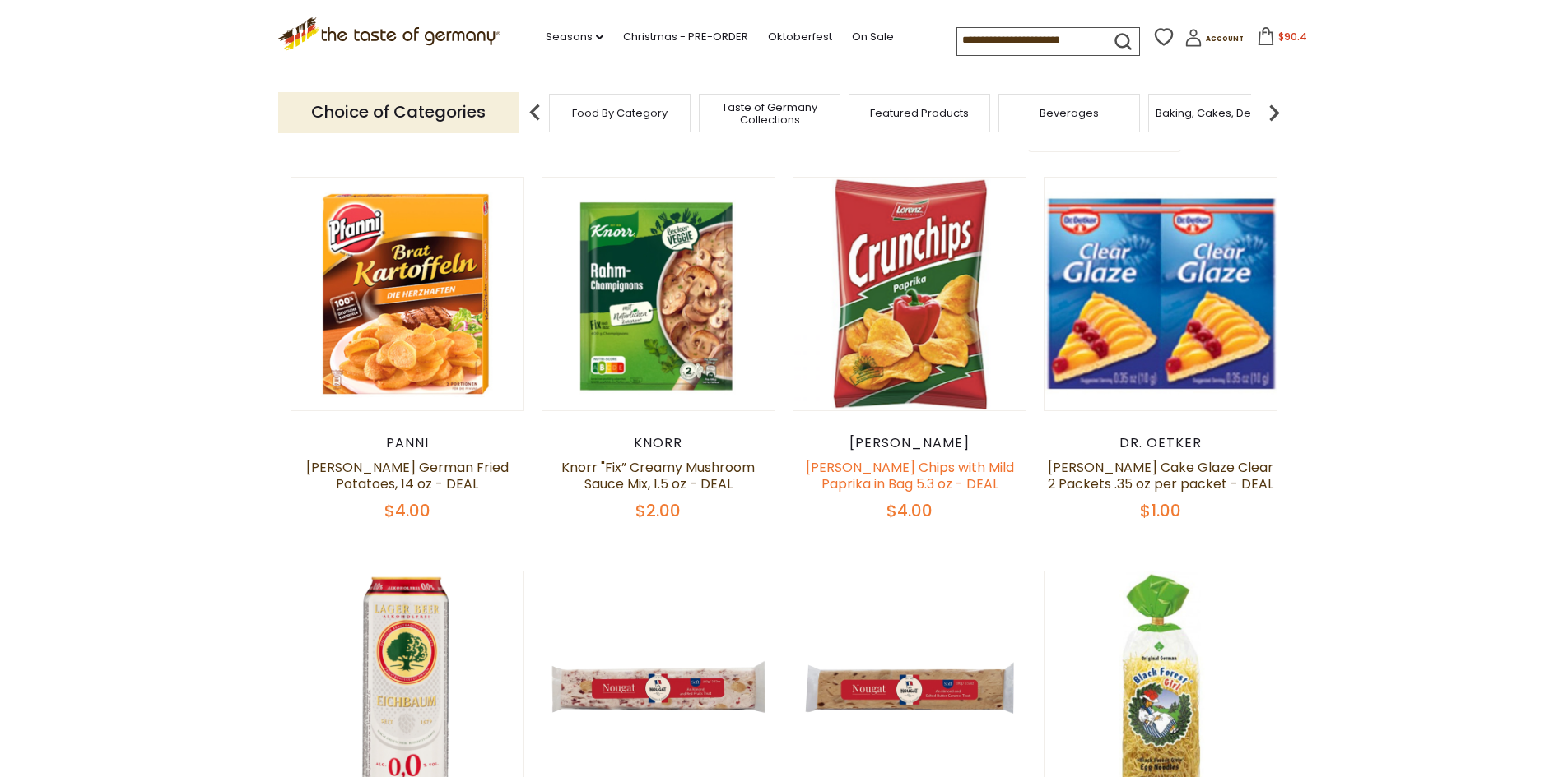
click at [900, 485] on link "[PERSON_NAME] Chips with Mild Paprika in Bag 5.3 oz - DEAL" at bounding box center [909, 476] width 208 height 36
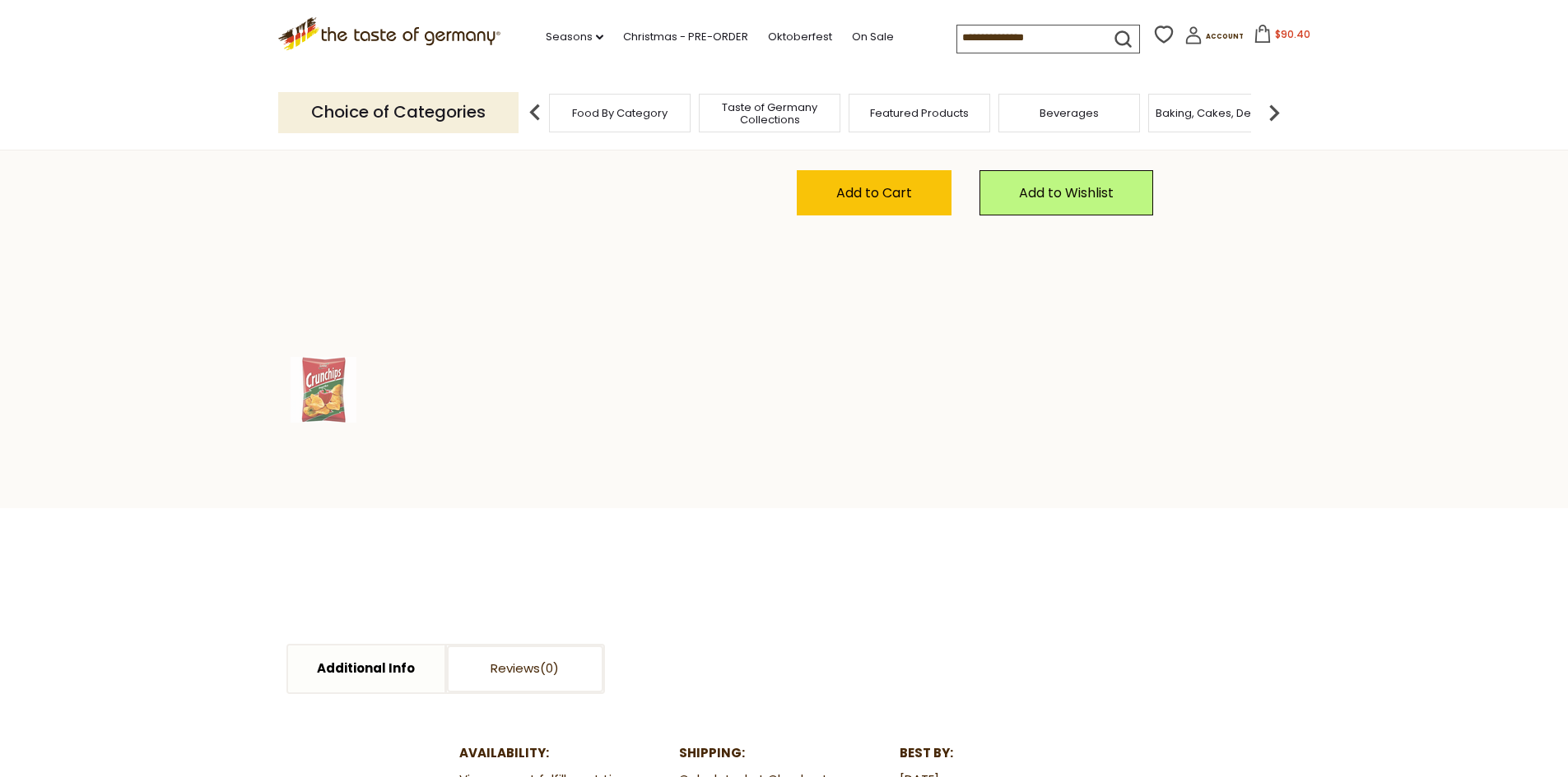
scroll to position [493, 0]
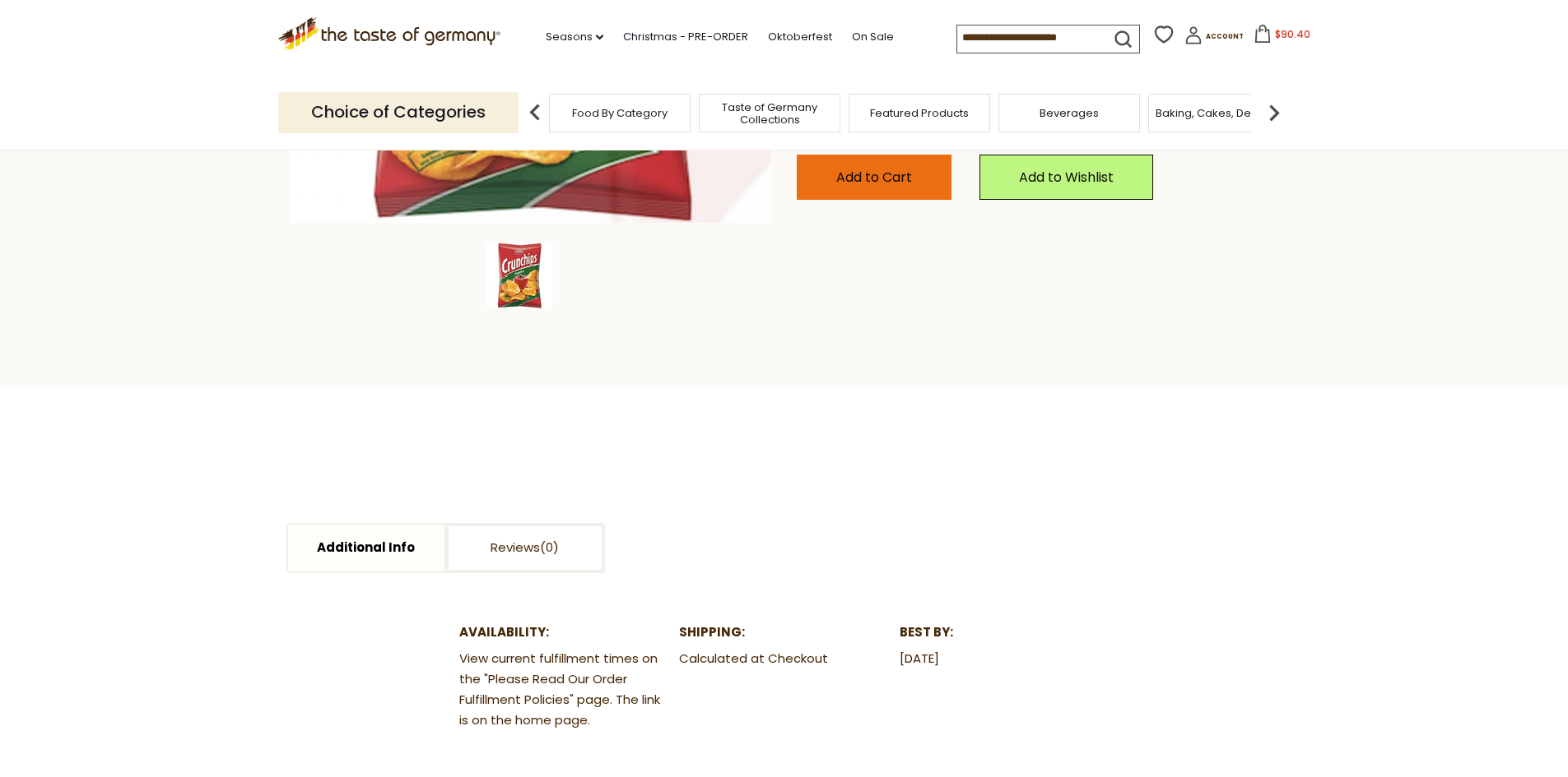
click at [894, 178] on span "Add to Cart" at bounding box center [873, 178] width 76 height 19
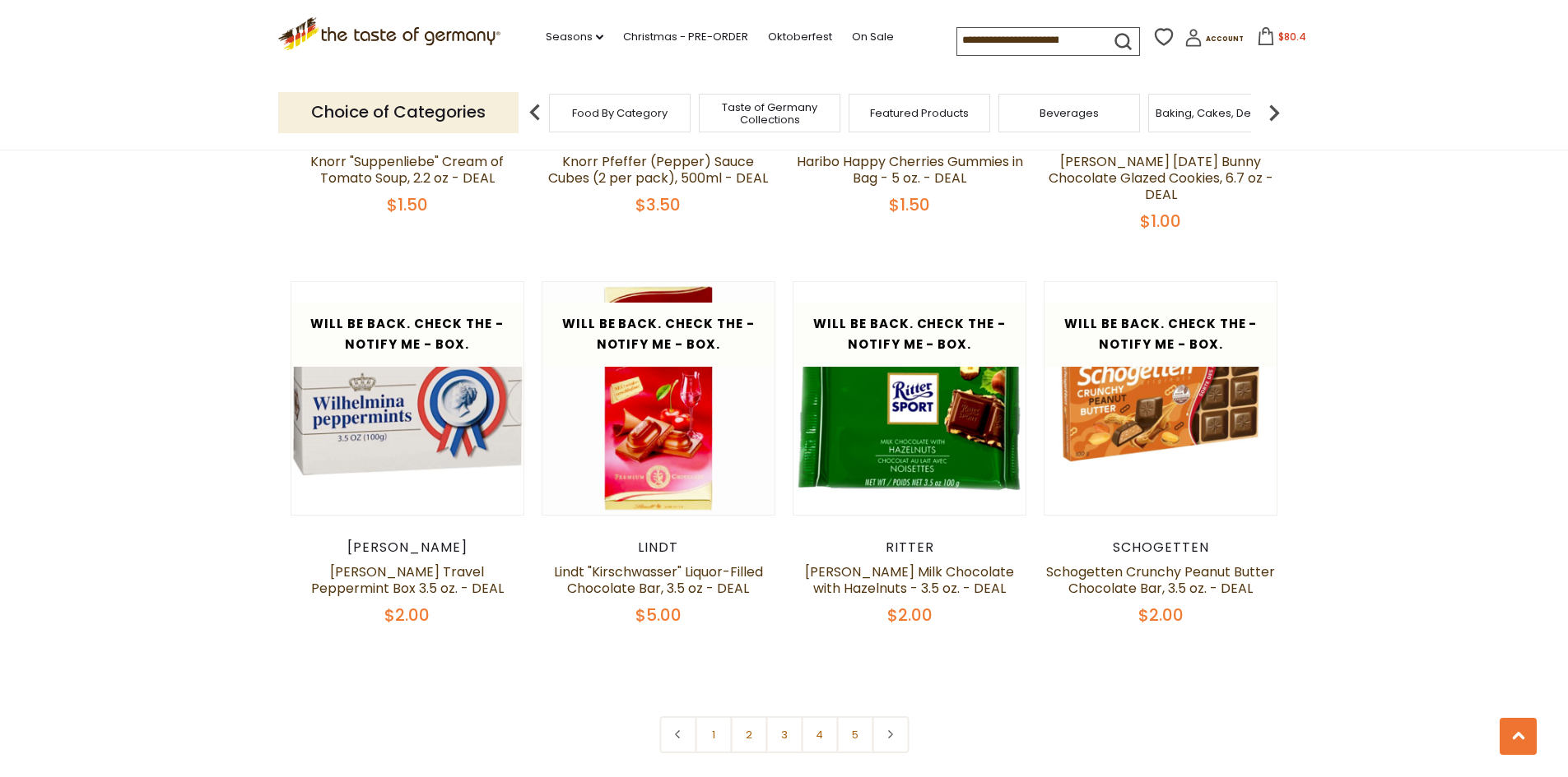
scroll to position [3526, 0]
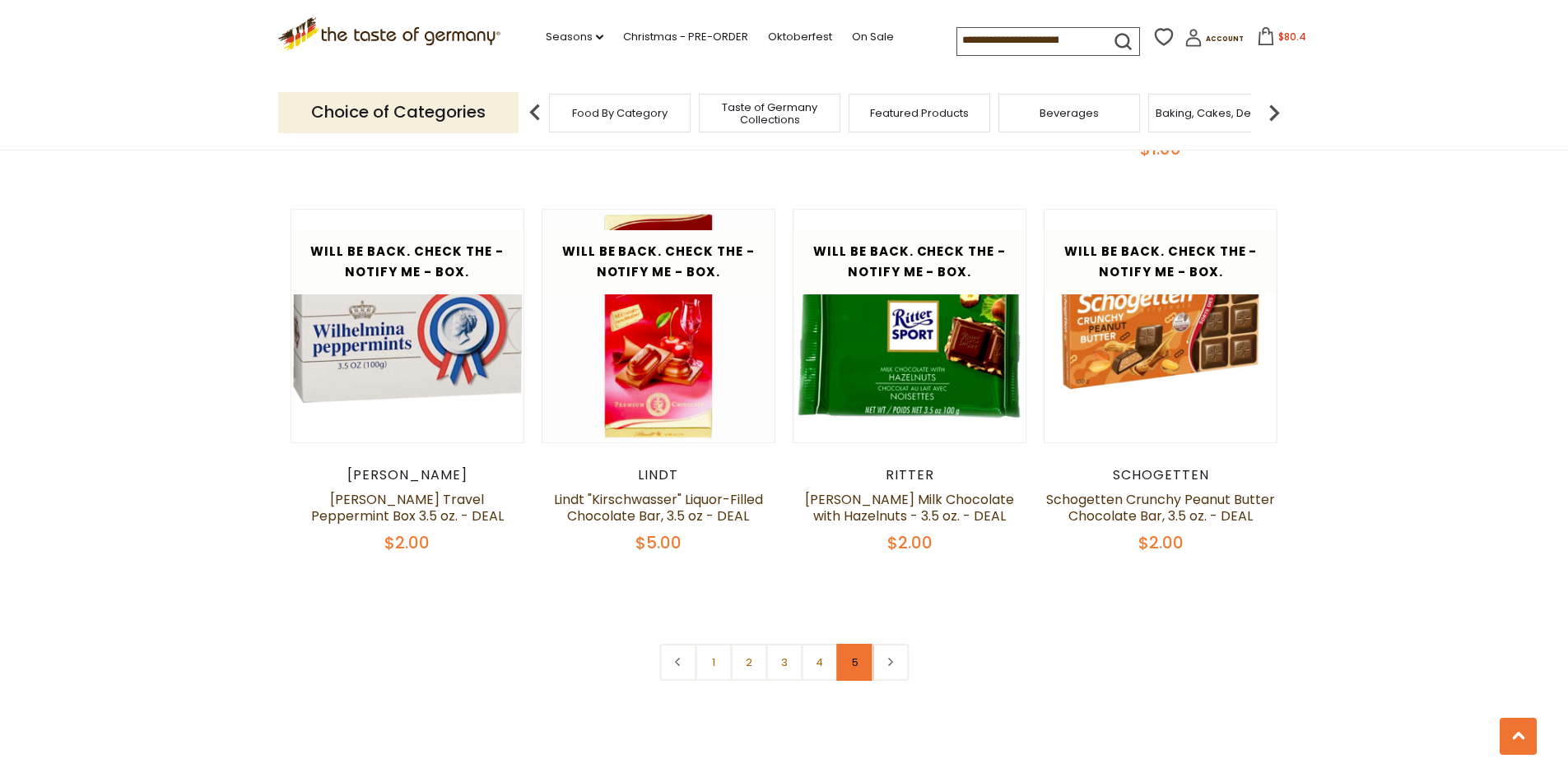
click at [849, 644] on link "5" at bounding box center [854, 662] width 37 height 37
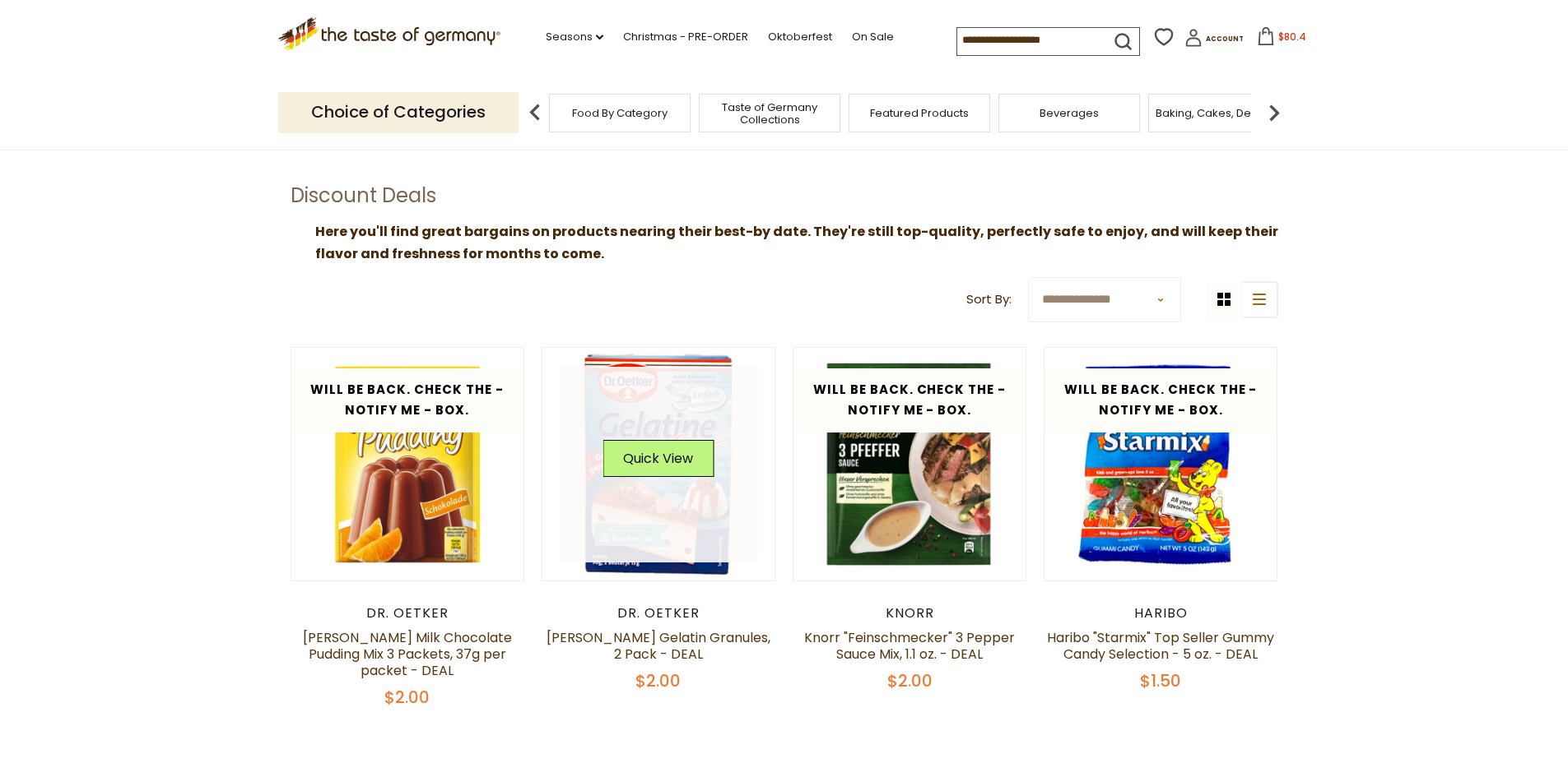
scroll to position [82, 0]
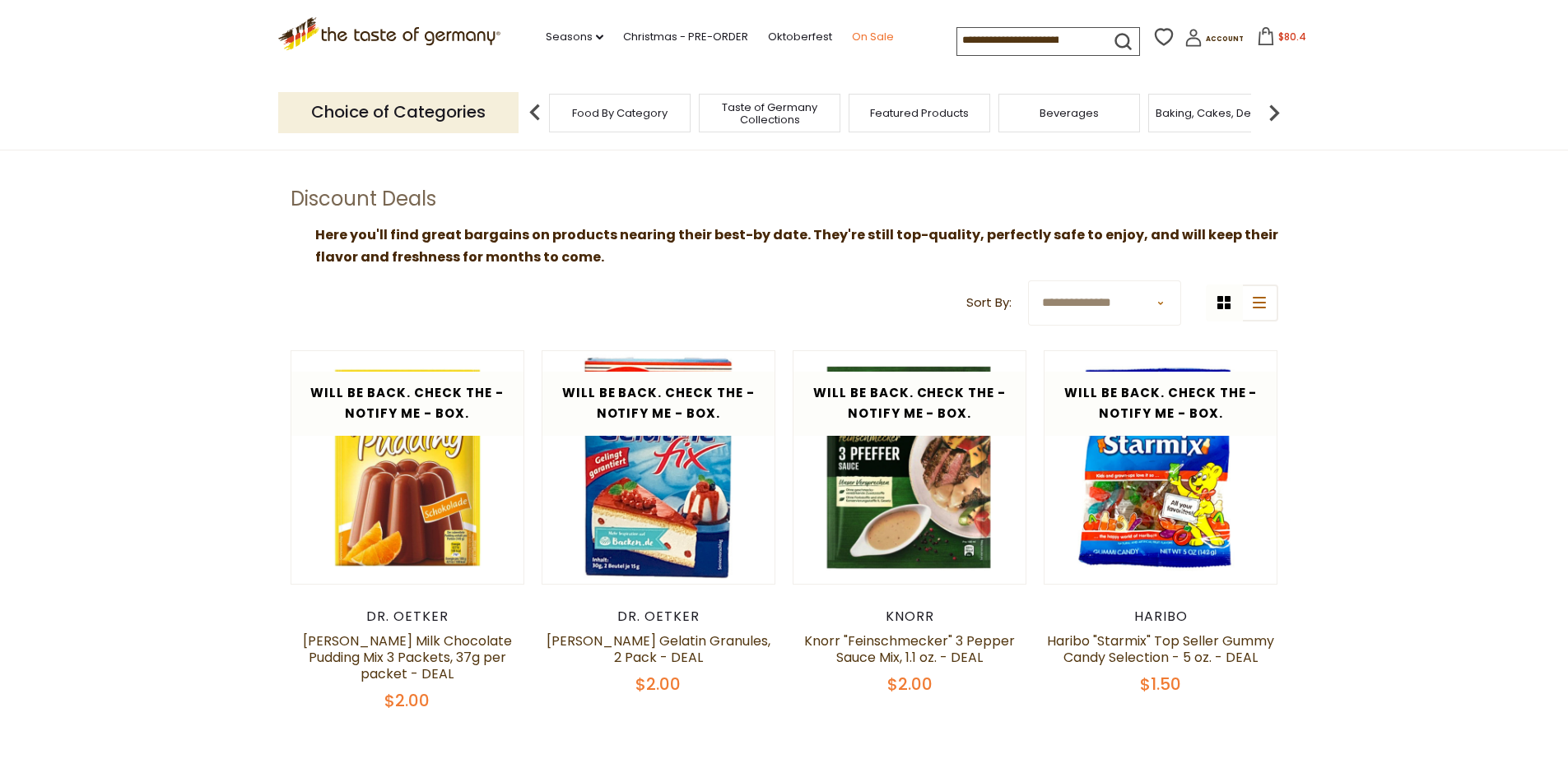
click at [855, 37] on link "On Sale" at bounding box center [872, 37] width 42 height 18
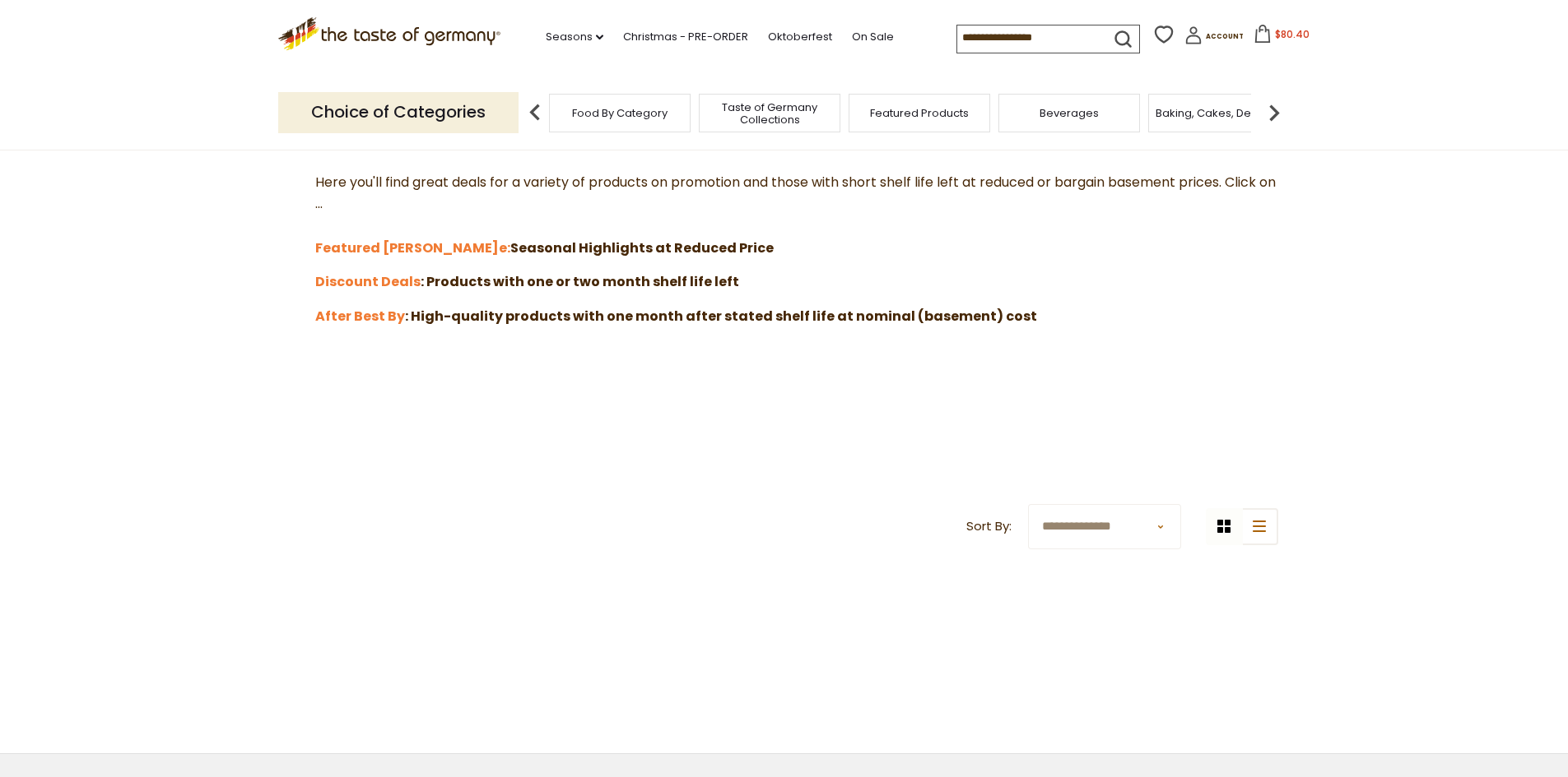
scroll to position [493, 0]
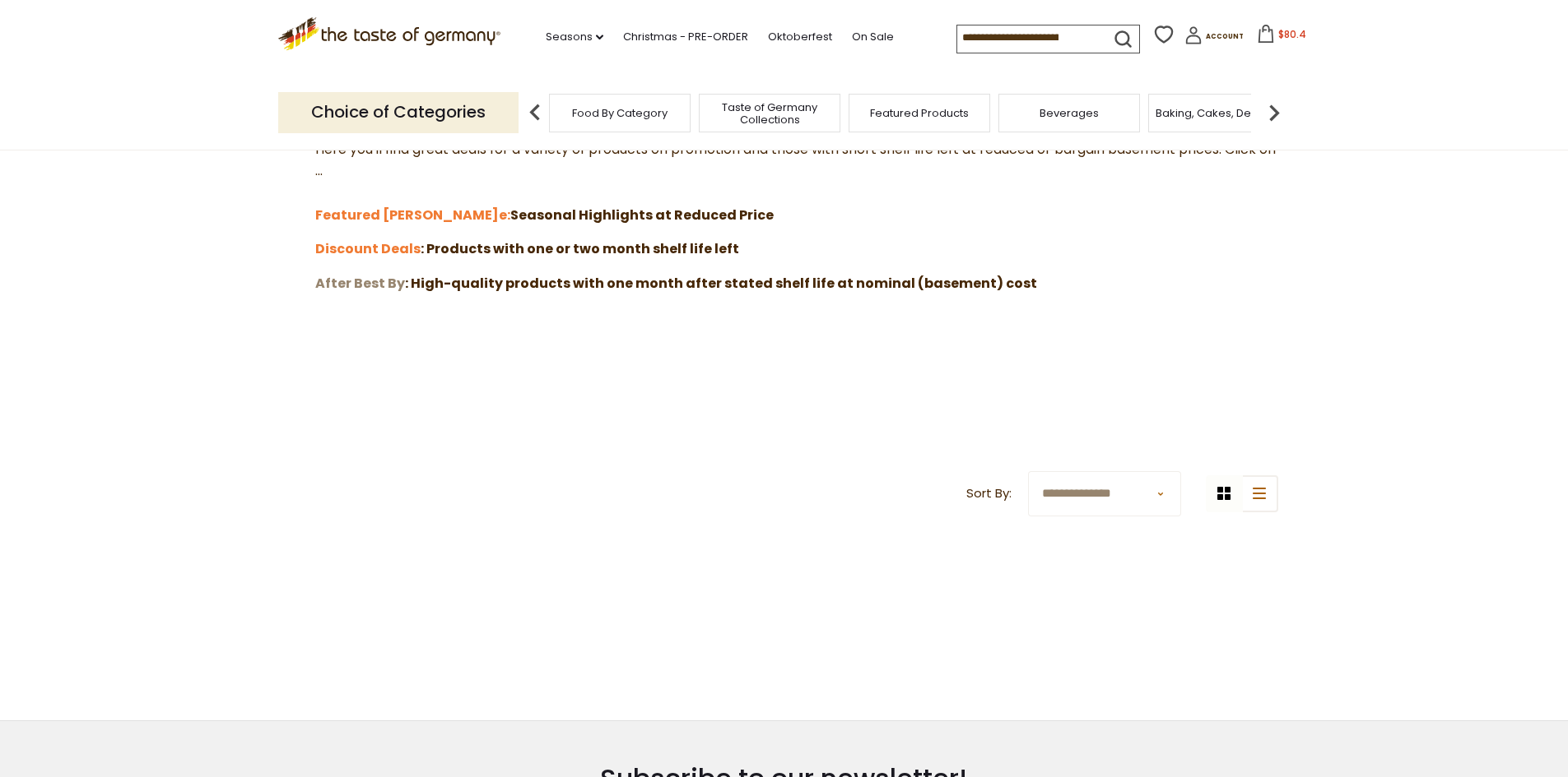
click at [398, 278] on strong "After Best By" at bounding box center [360, 283] width 90 height 19
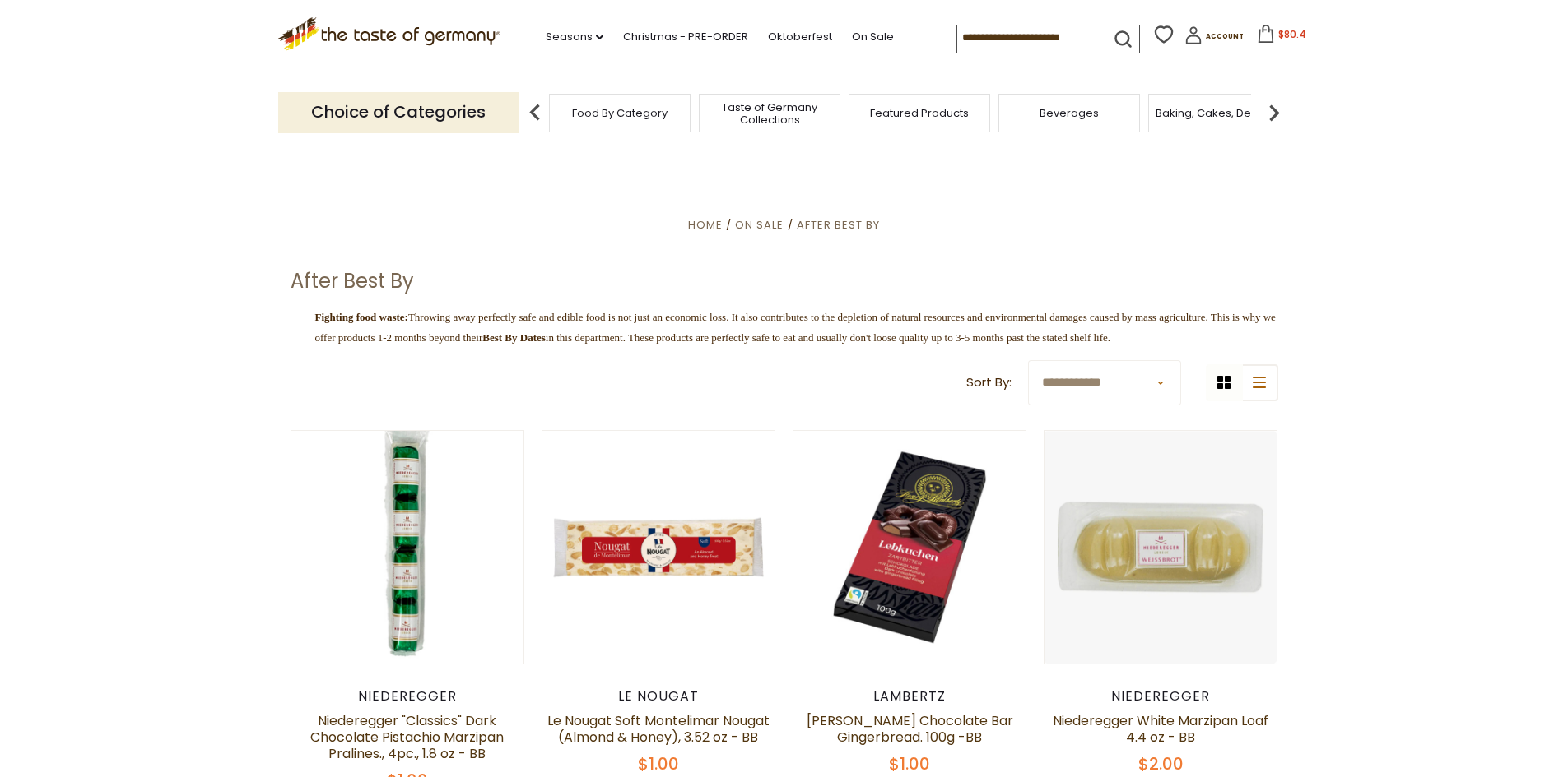
click at [1257, 35] on icon at bounding box center [1266, 33] width 18 height 18
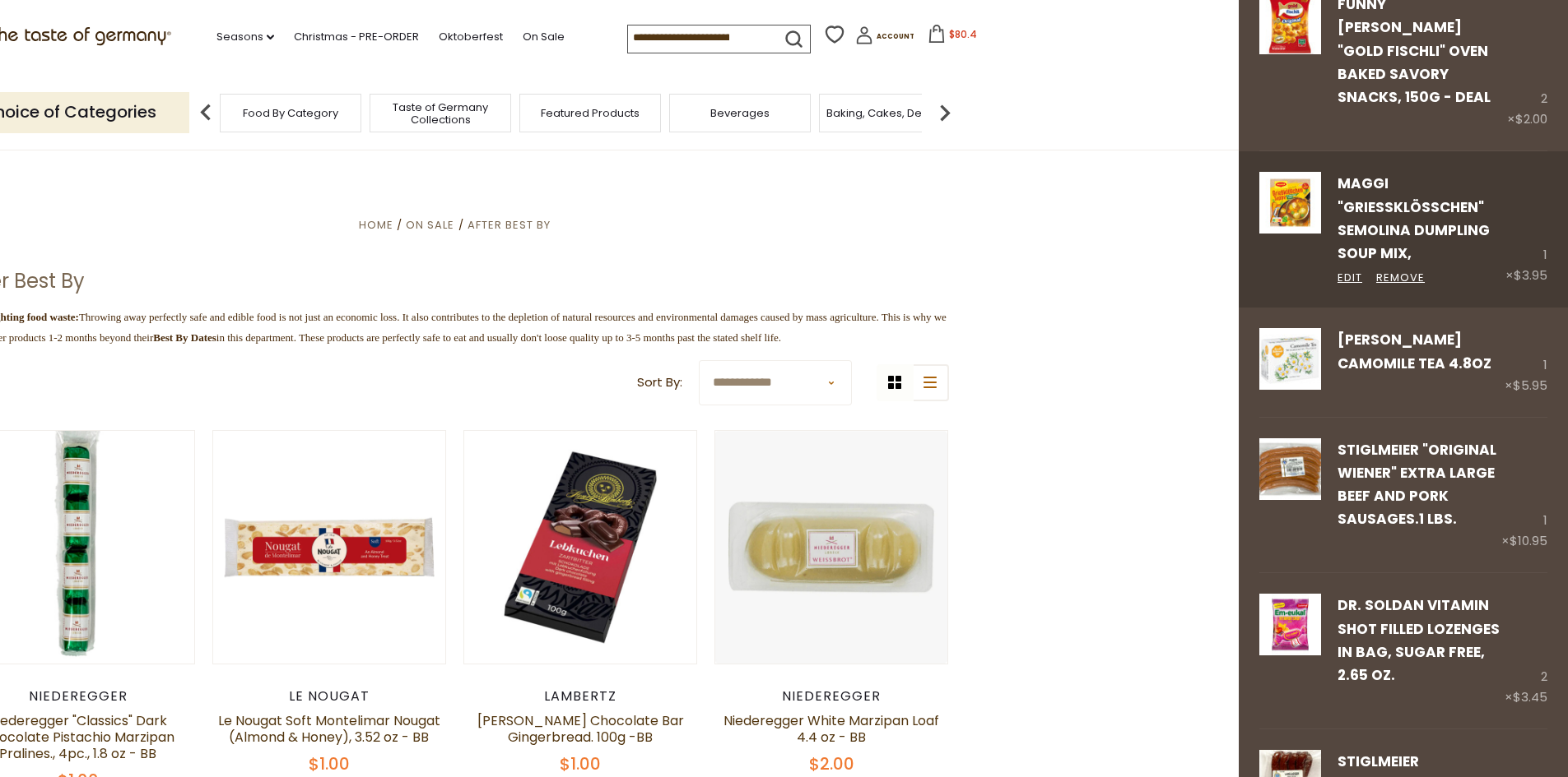
scroll to position [247, 0]
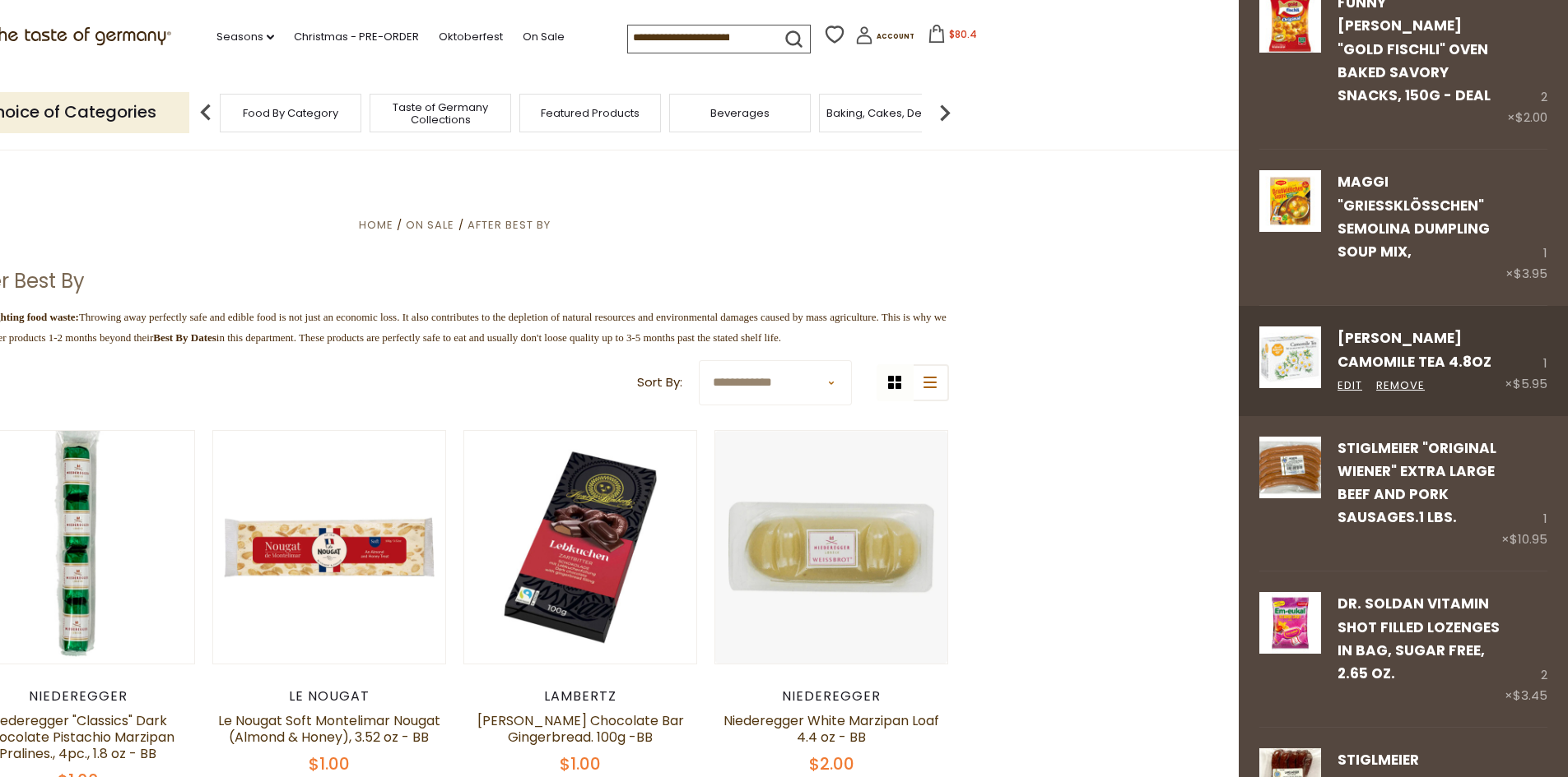
click at [1375, 376] on div "Edit Remove" at bounding box center [1421, 385] width 167 height 18
click at [1402, 377] on link "Remove" at bounding box center [1401, 386] width 49 height 17
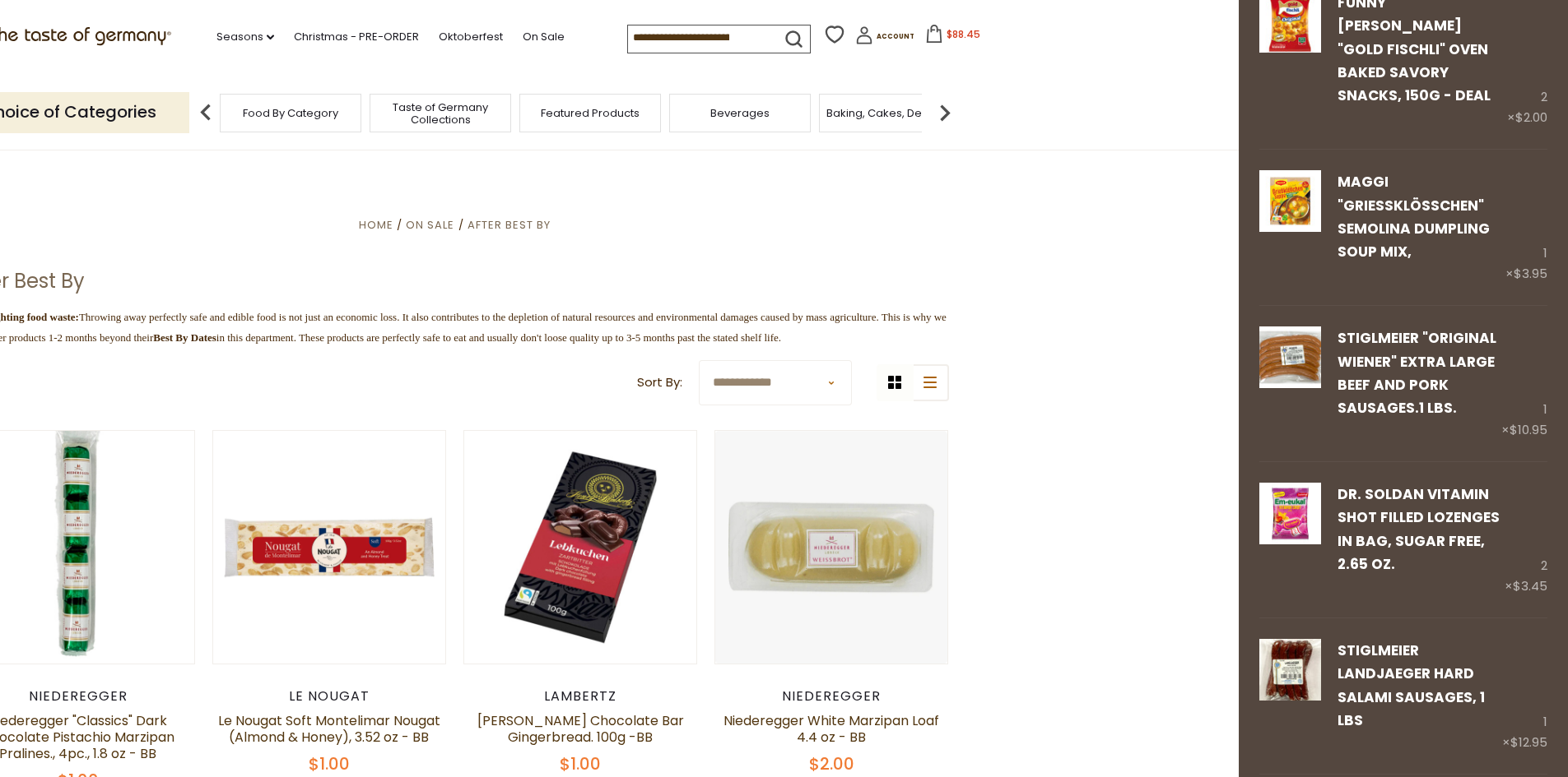
click at [1392, 268] on link "Remove" at bounding box center [1401, 277] width 49 height 17
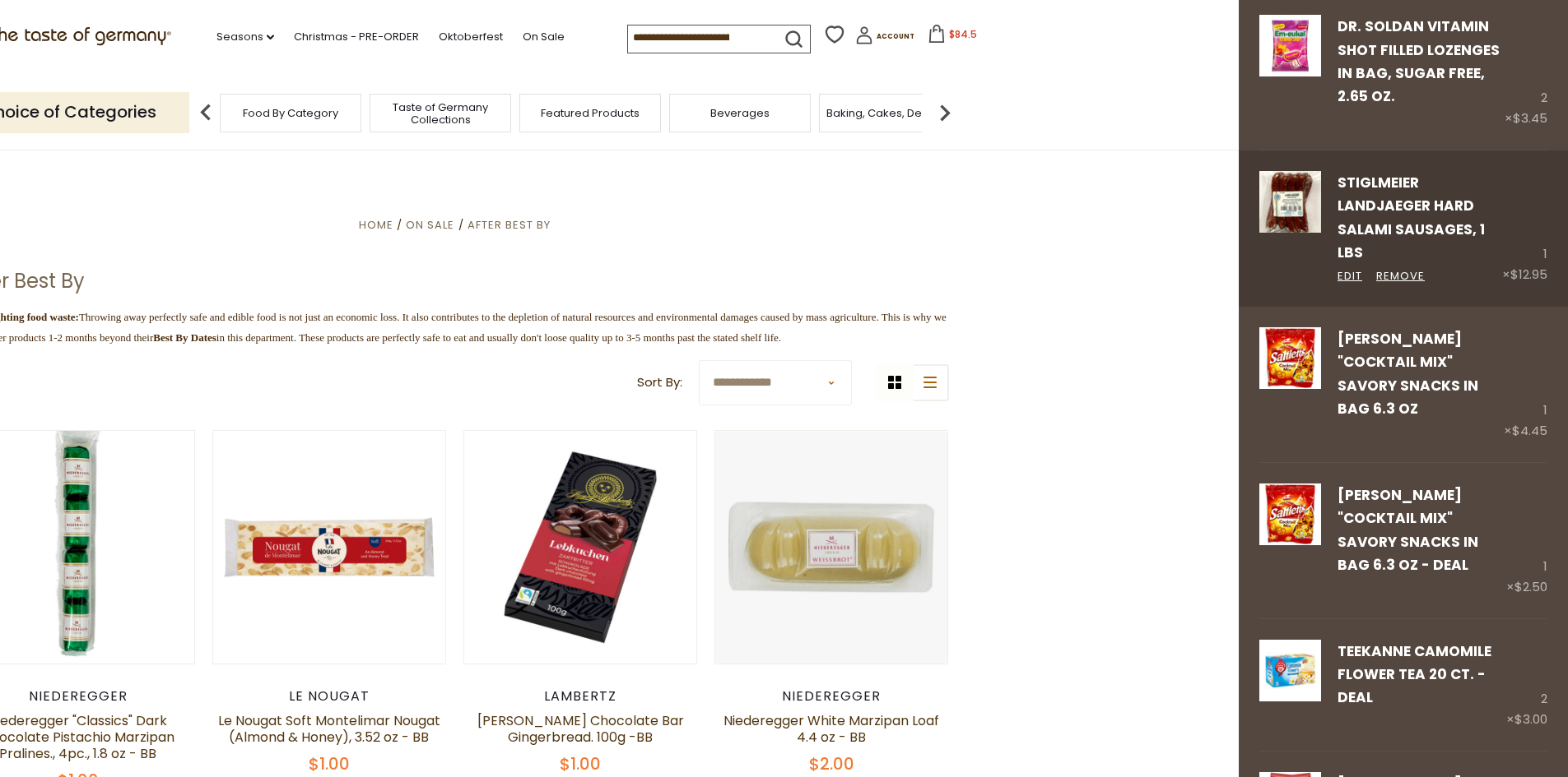
scroll to position [576, 0]
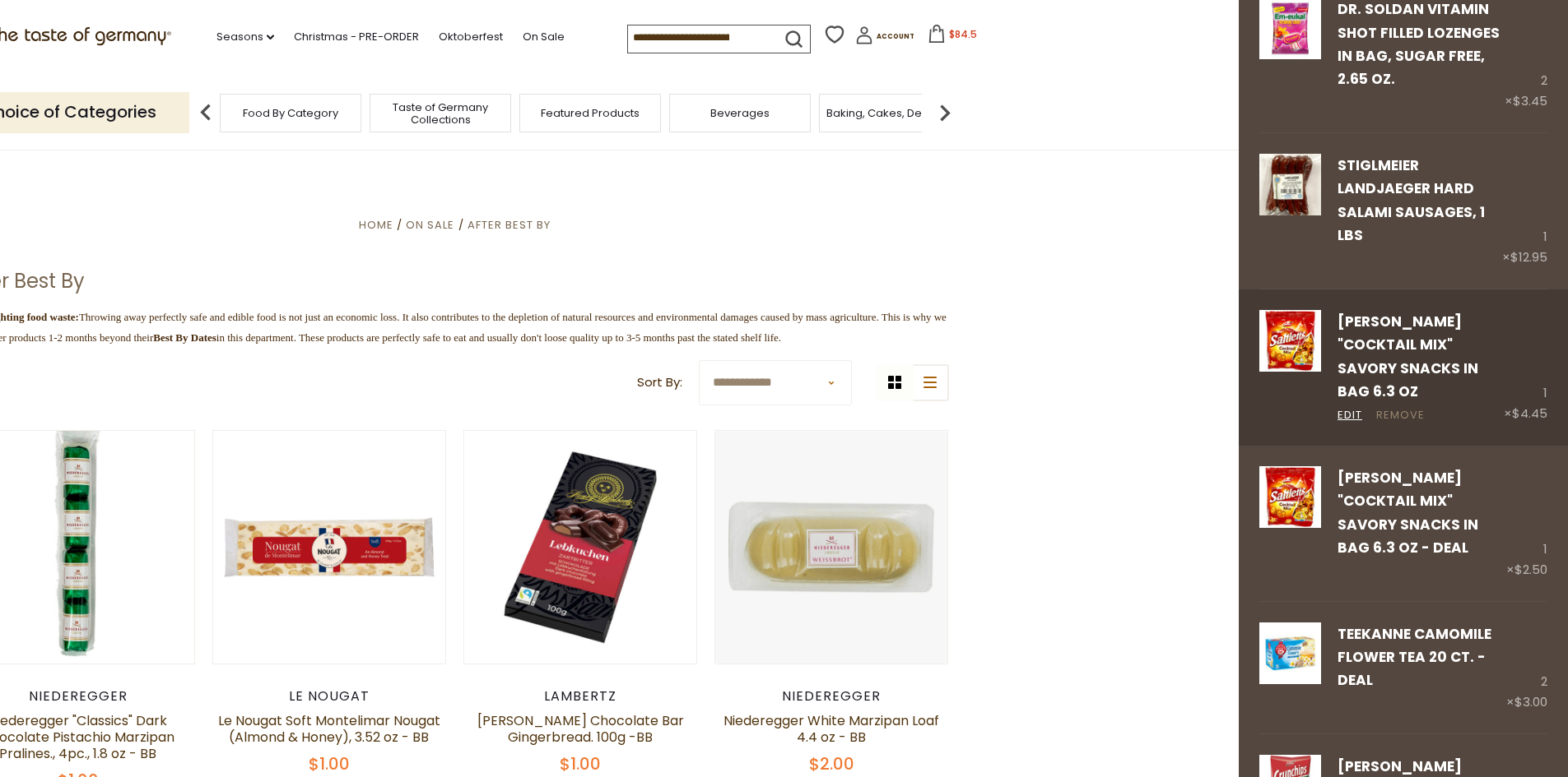
drag, startPoint x: 1374, startPoint y: 368, endPoint x: 1388, endPoint y: 369, distance: 14.0
click at [1388, 406] on div "Edit Remove" at bounding box center [1420, 415] width 166 height 18
click at [1388, 407] on link "Remove" at bounding box center [1401, 416] width 49 height 17
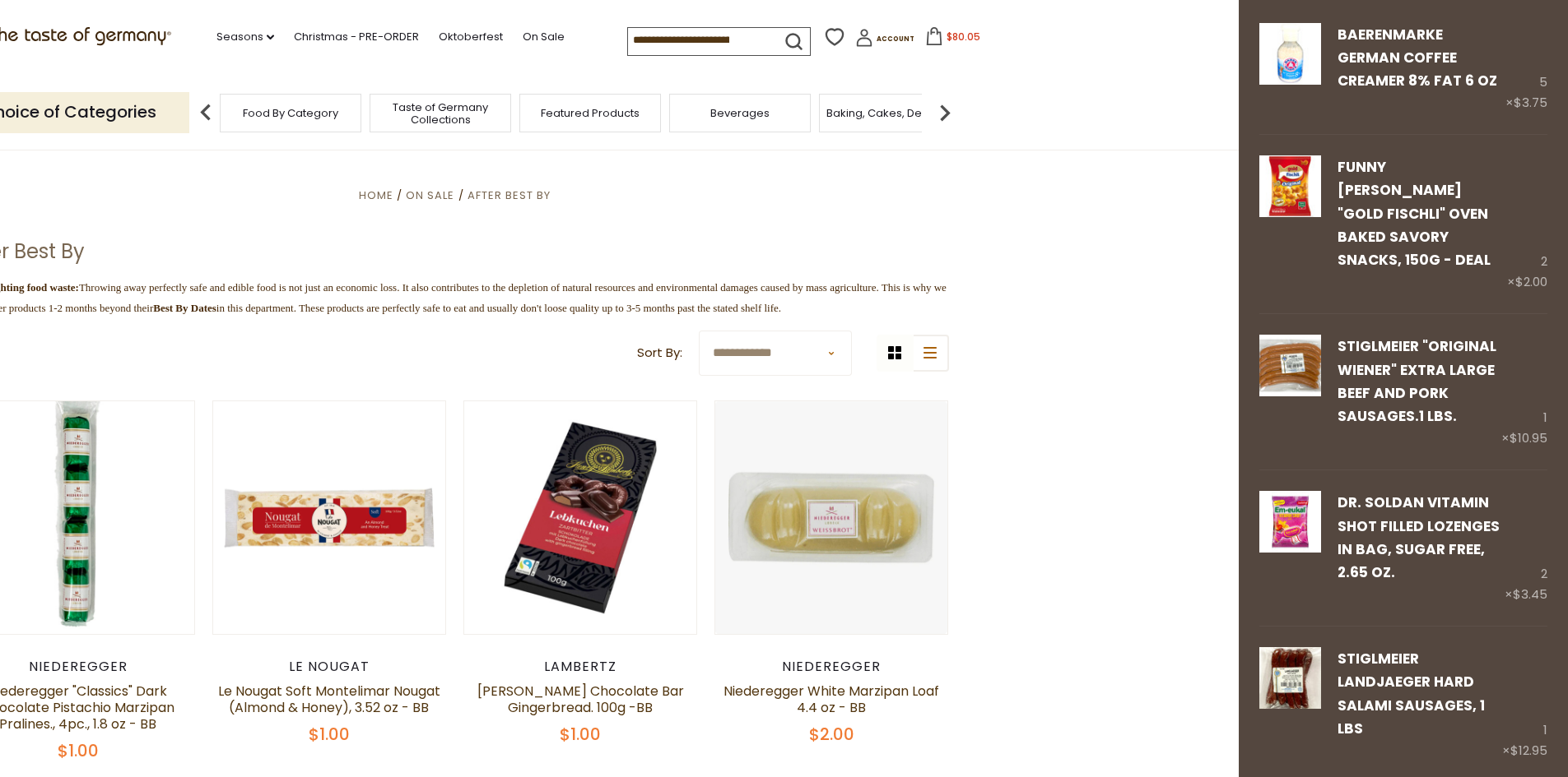
scroll to position [0, 0]
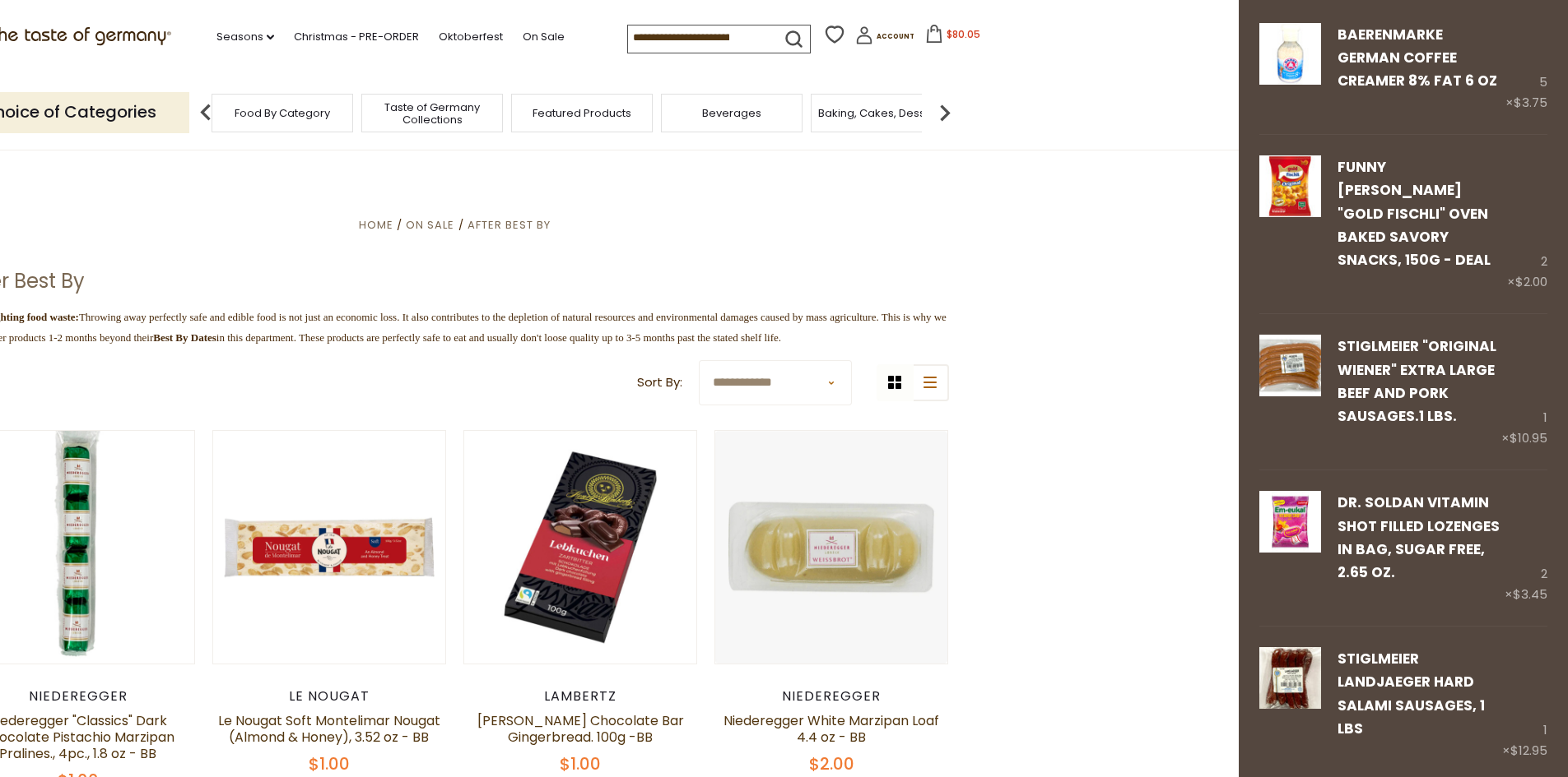
click at [262, 113] on span "Food By Category" at bounding box center [282, 113] width 96 height 12
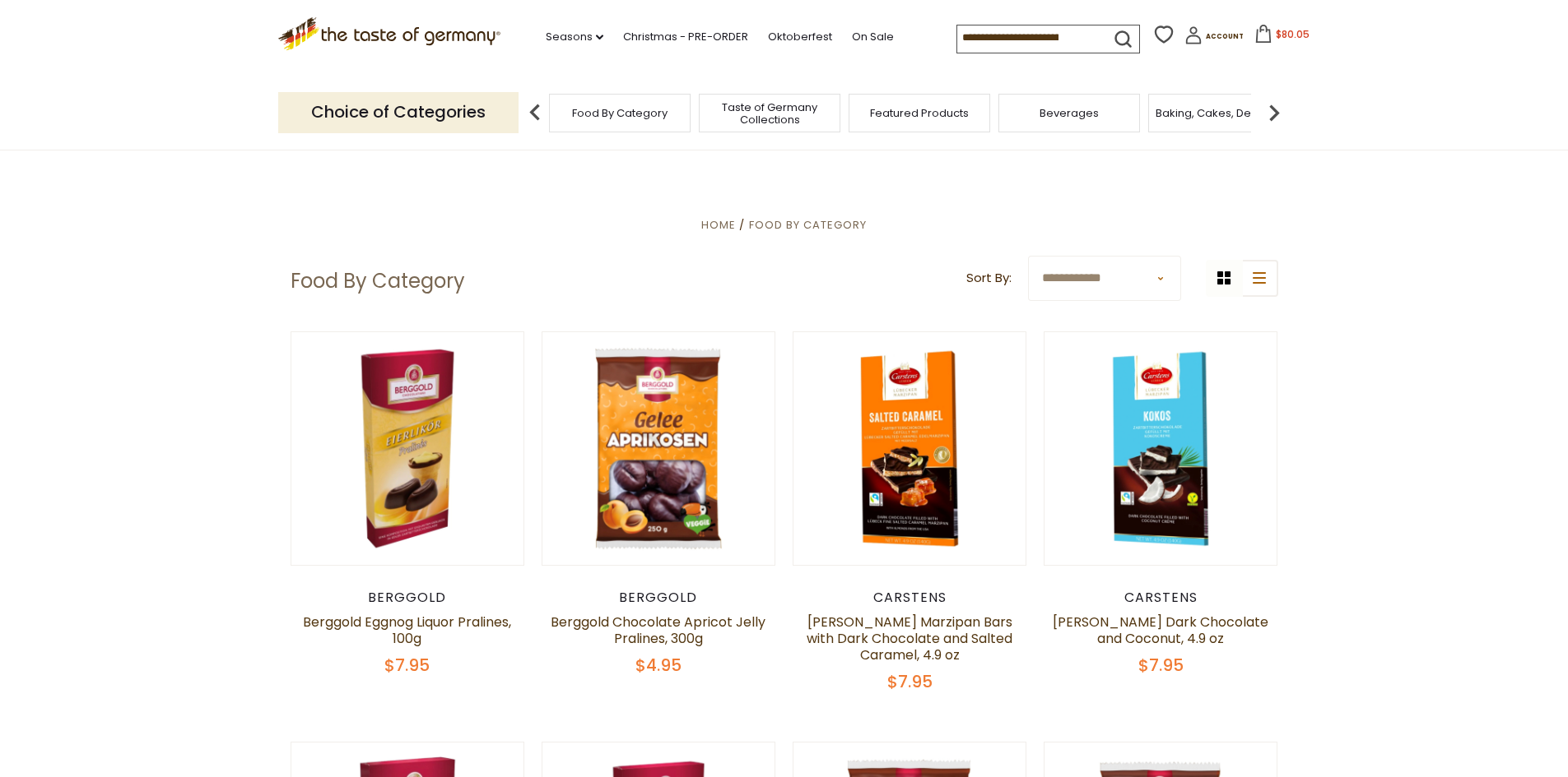
click at [1268, 111] on img at bounding box center [1274, 112] width 33 height 33
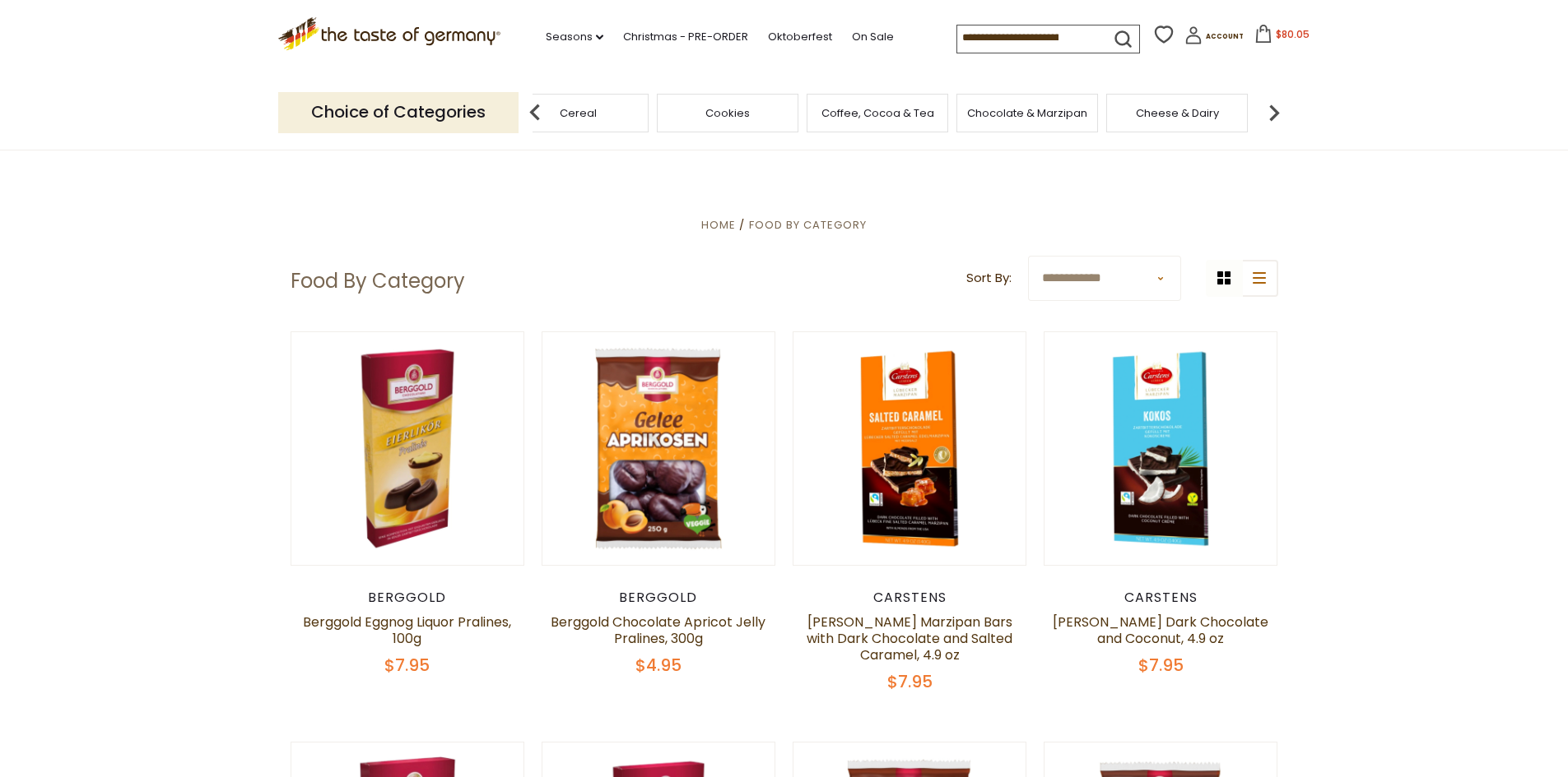
click at [1268, 111] on img at bounding box center [1274, 112] width 33 height 33
click at [947, 103] on div "Cheese & Dairy" at bounding box center [959, 113] width 141 height 38
click at [948, 111] on span "Cheese & Dairy" at bounding box center [959, 113] width 83 height 12
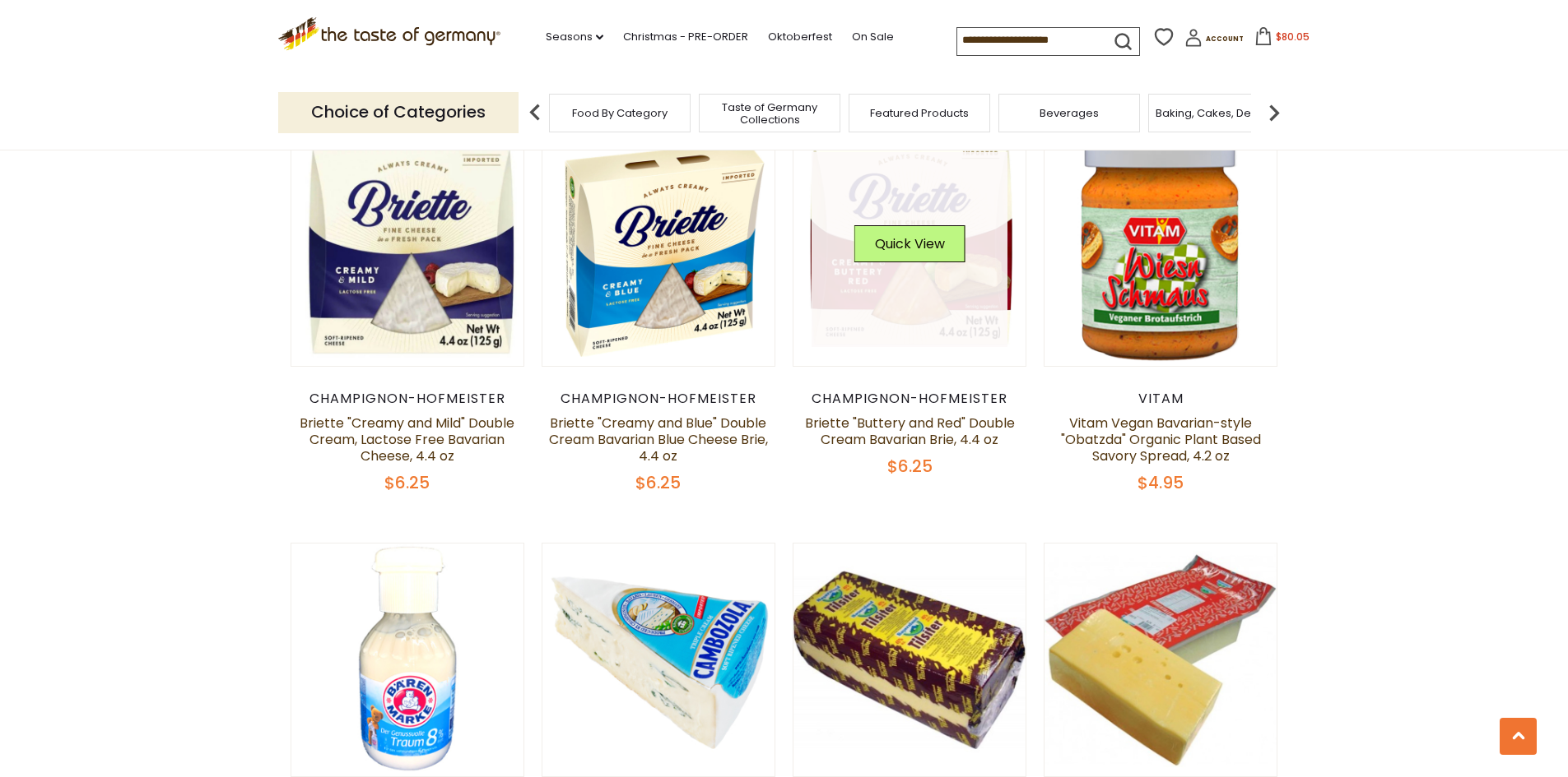
scroll to position [987, 0]
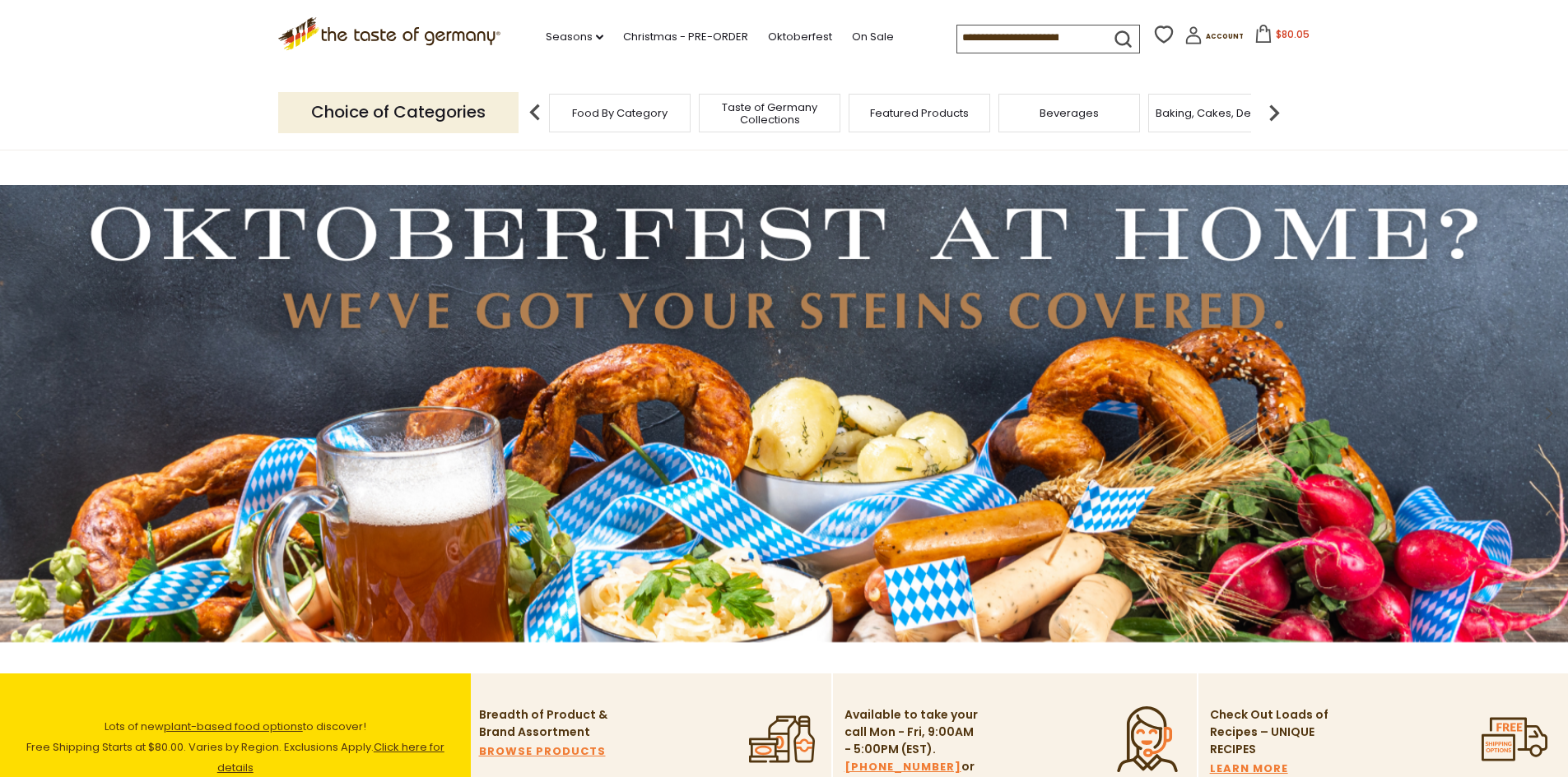
click at [1254, 30] on icon at bounding box center [1263, 33] width 18 height 18
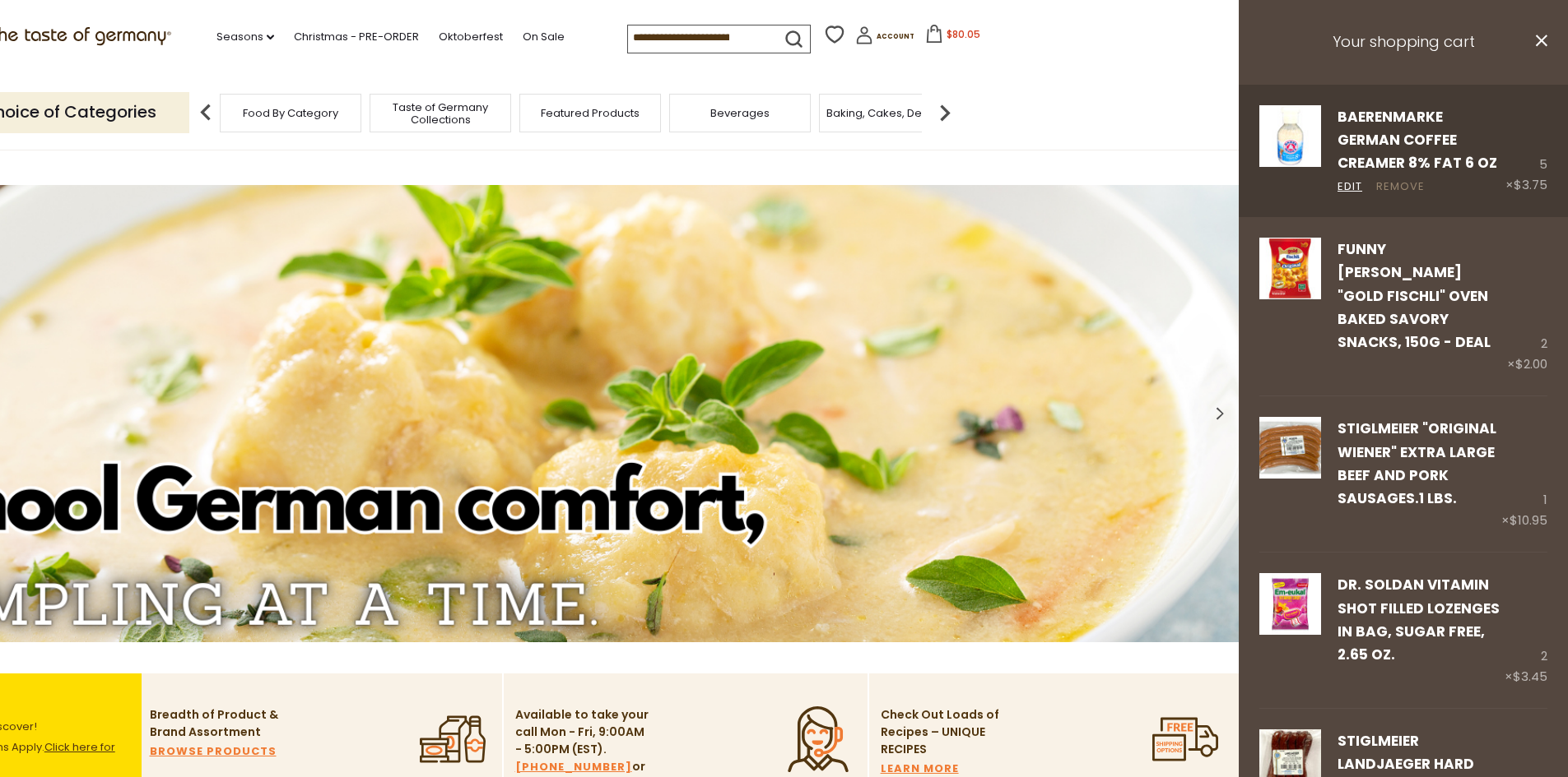
click at [1381, 182] on link "Remove" at bounding box center [1401, 187] width 49 height 17
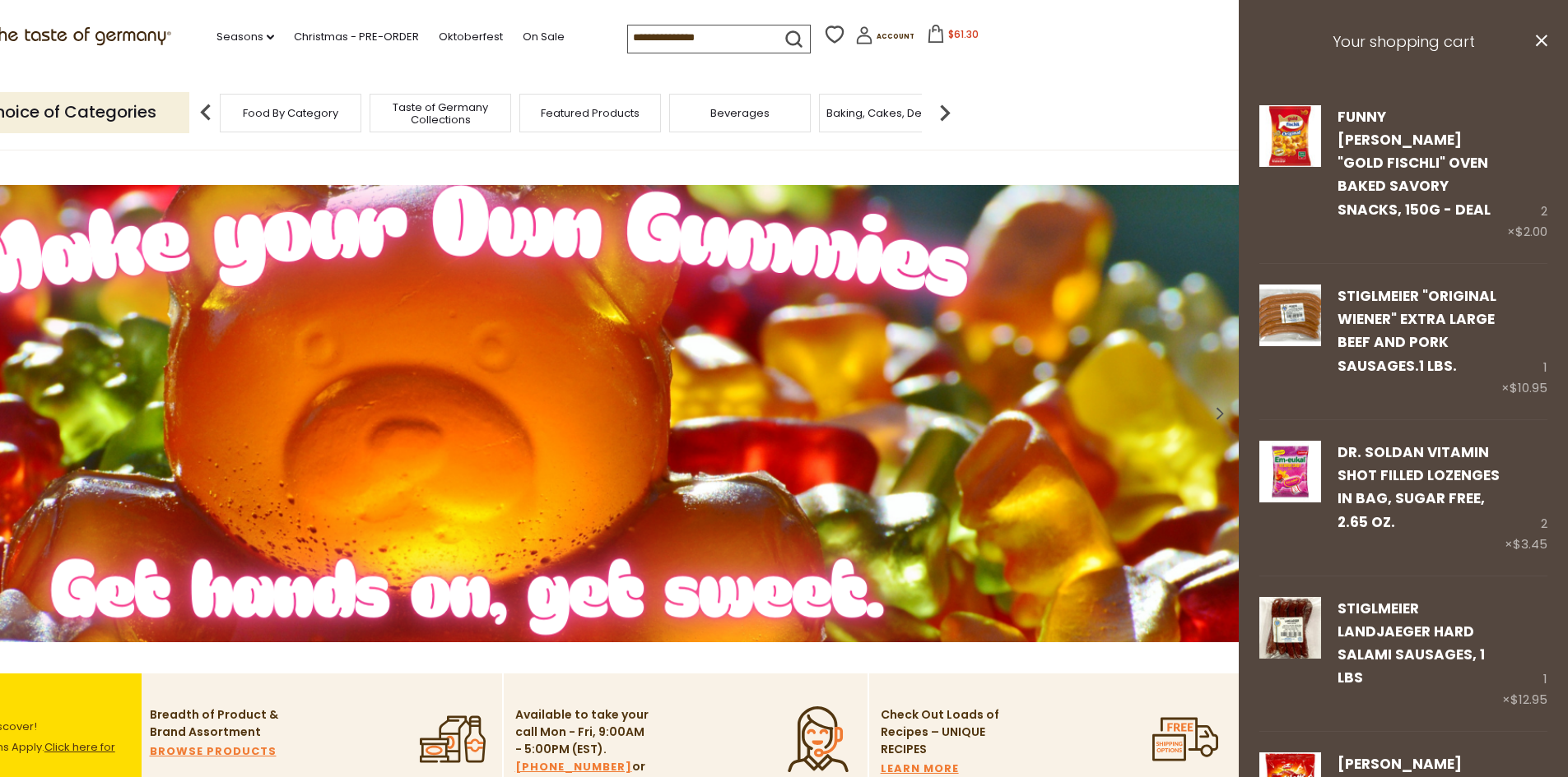
click at [1414, 537] on link "Remove" at bounding box center [1401, 546] width 49 height 17
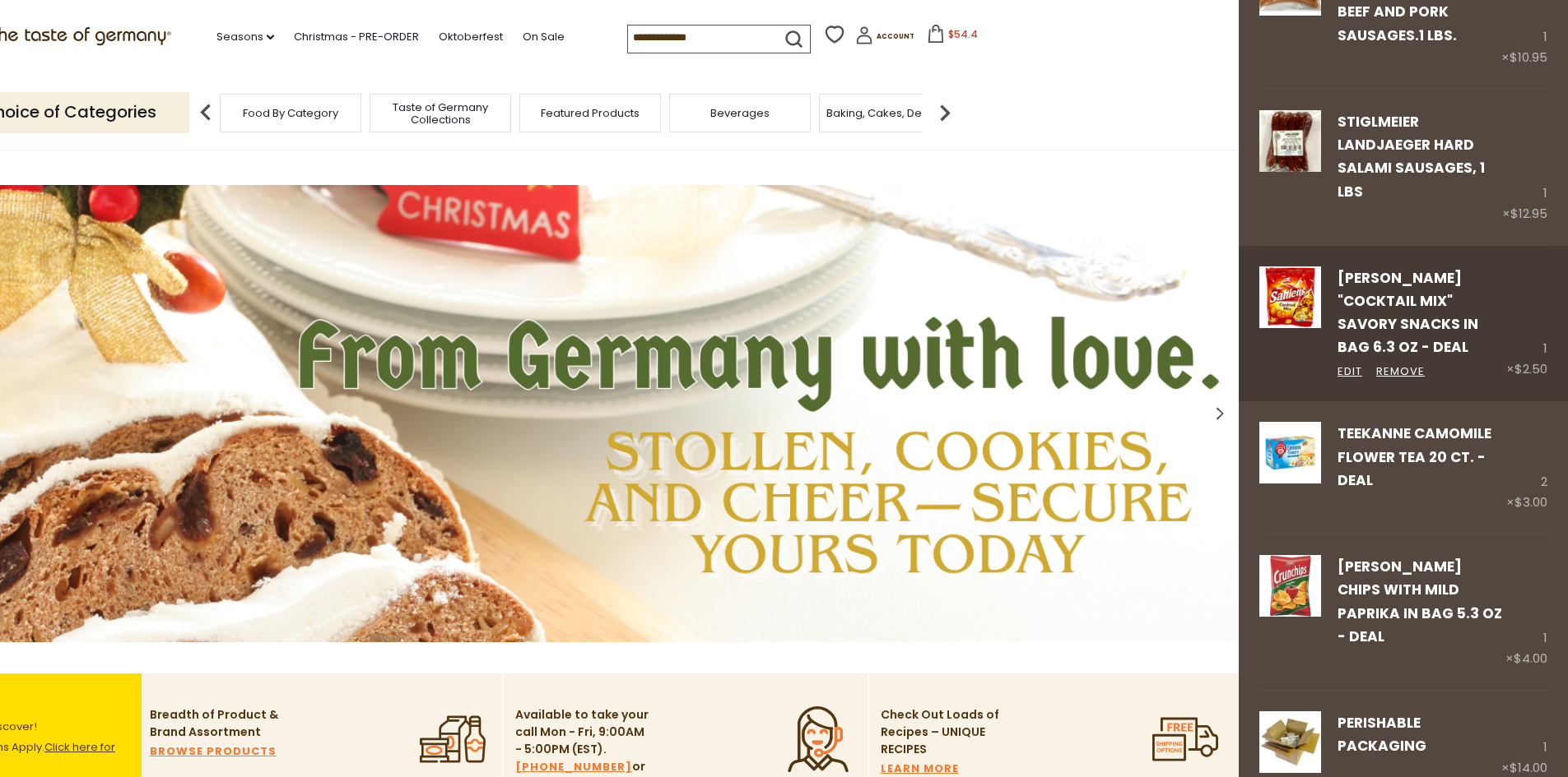
scroll to position [411, 0]
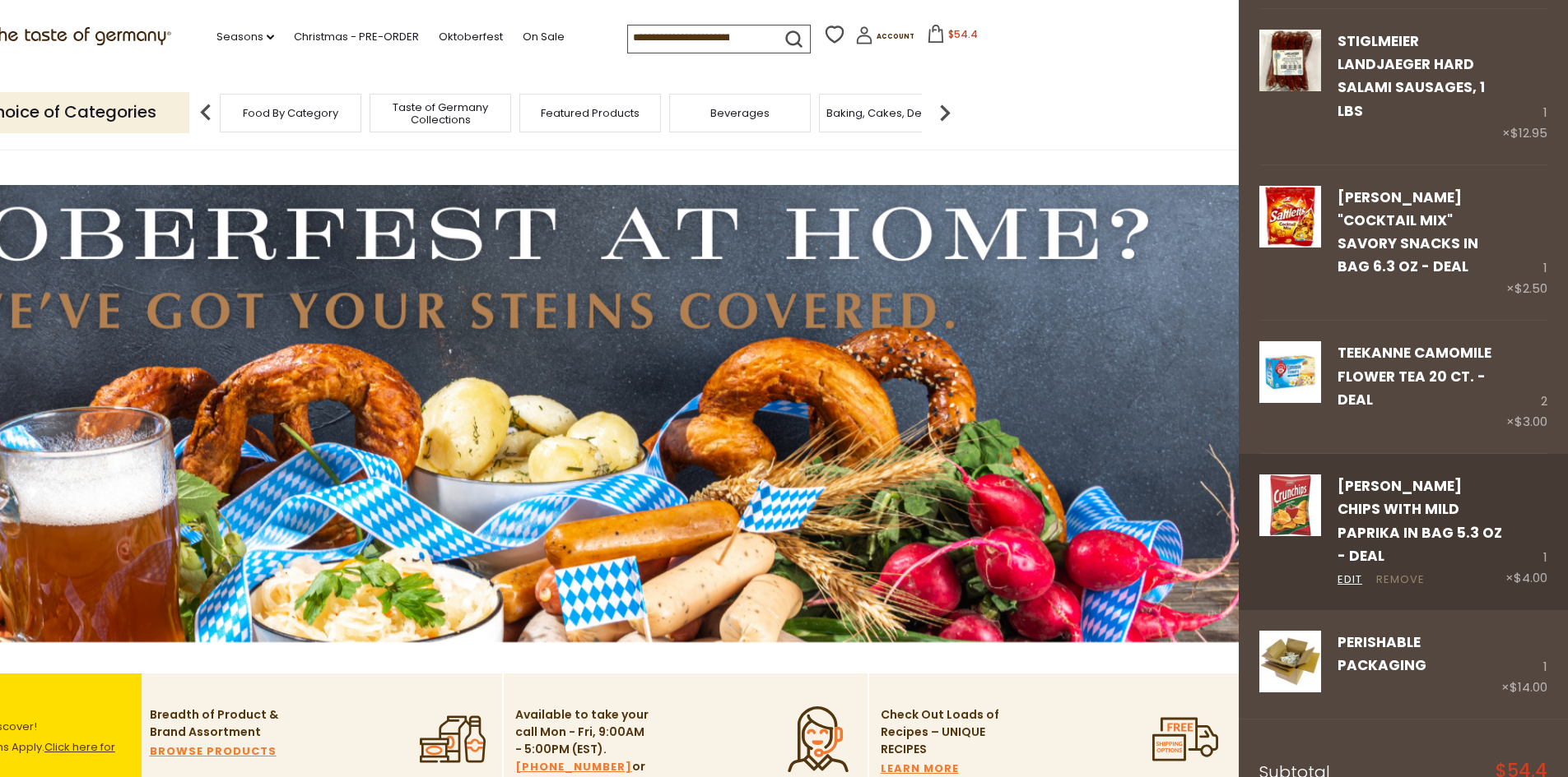
click at [1393, 571] on link "Remove" at bounding box center [1401, 580] width 49 height 17
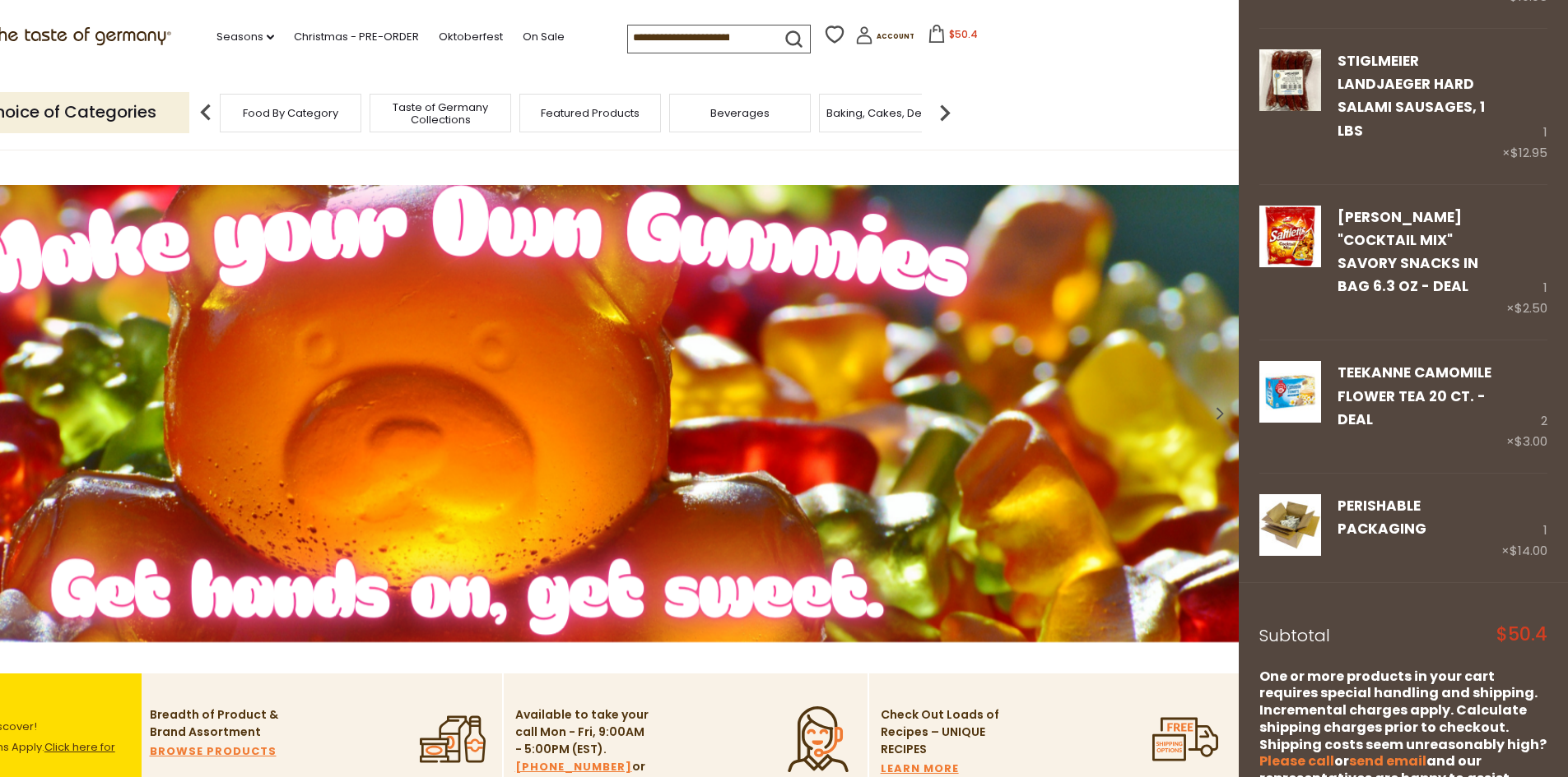
scroll to position [429, 0]
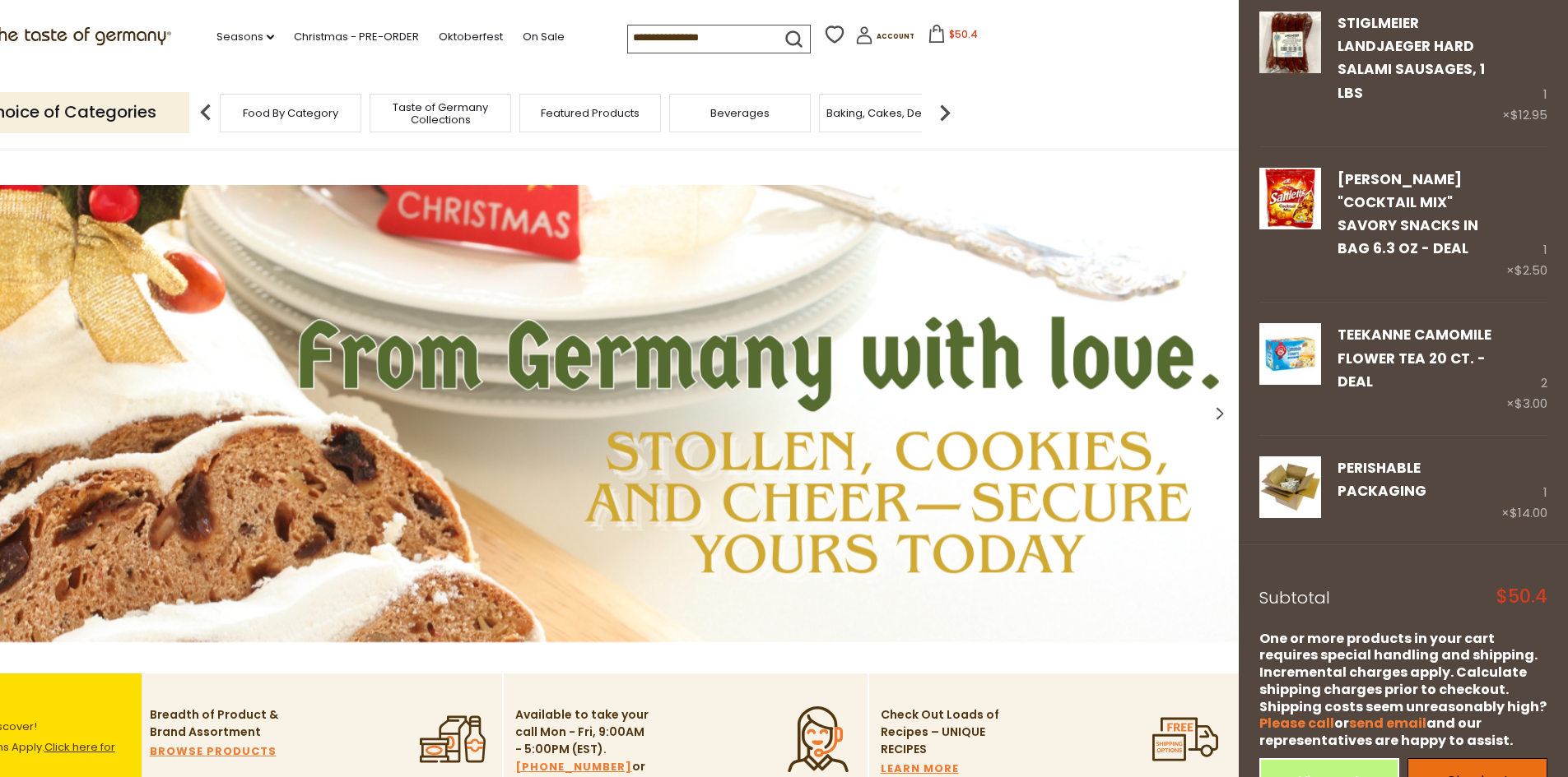
click at [1453, 759] on link "Checkout" at bounding box center [1477, 781] width 140 height 45
